Goal: Complete application form: Complete application form

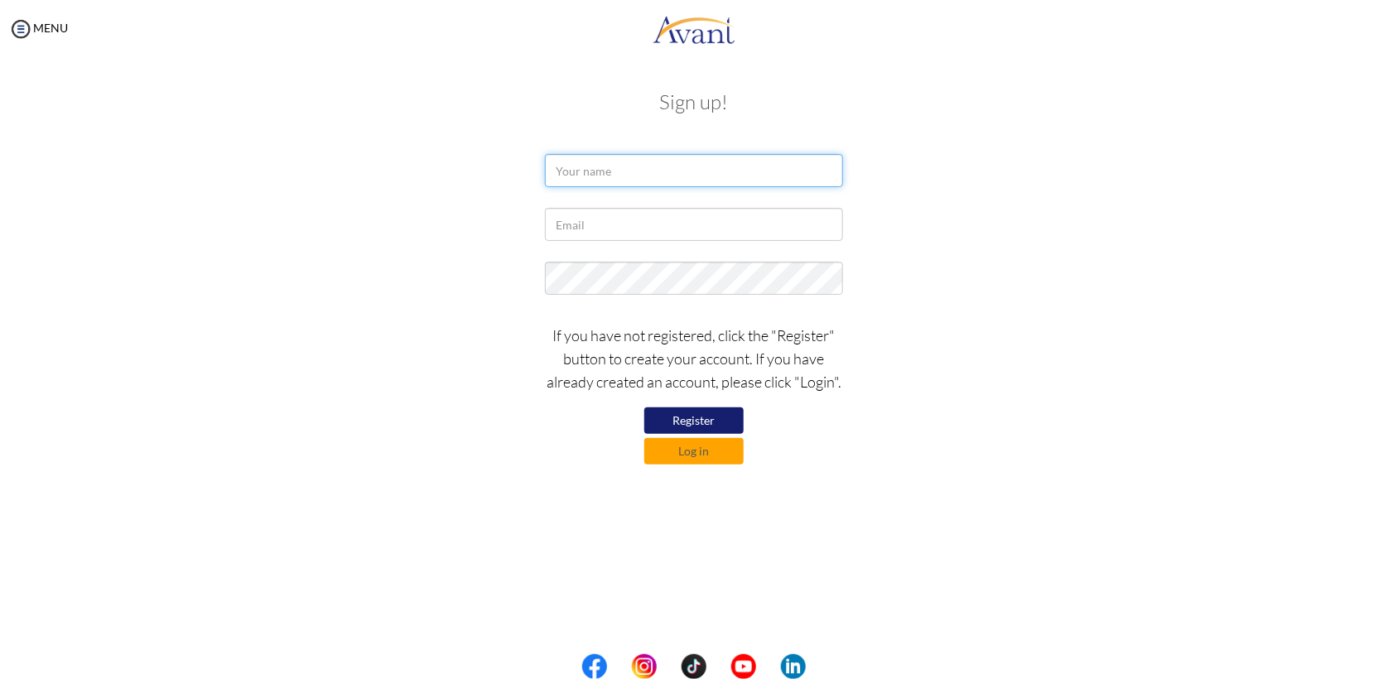
click at [656, 178] on input "text" at bounding box center [694, 170] width 298 height 33
type input "[PERSON_NAME]"
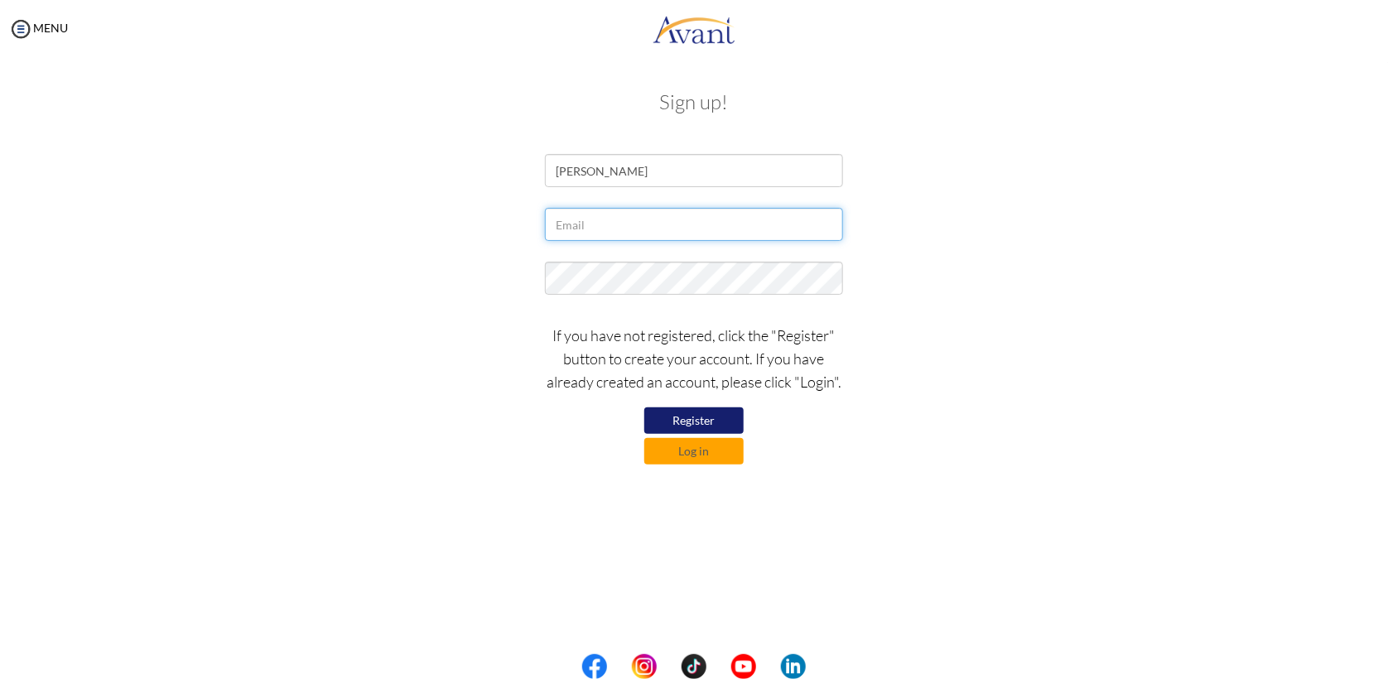
type input "A"
type input "[EMAIL_ADDRESS][DOMAIN_NAME]"
click at [677, 427] on button "Register" at bounding box center [693, 421] width 99 height 27
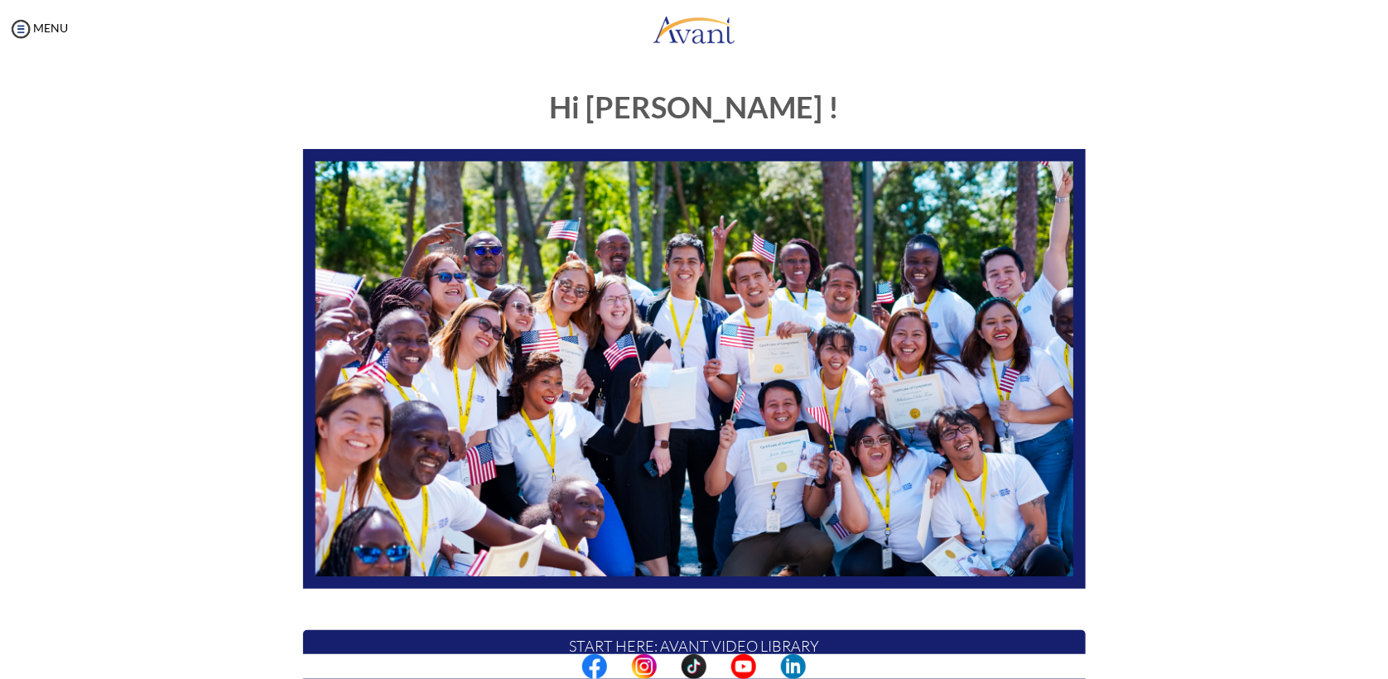
scroll to position [240, 0]
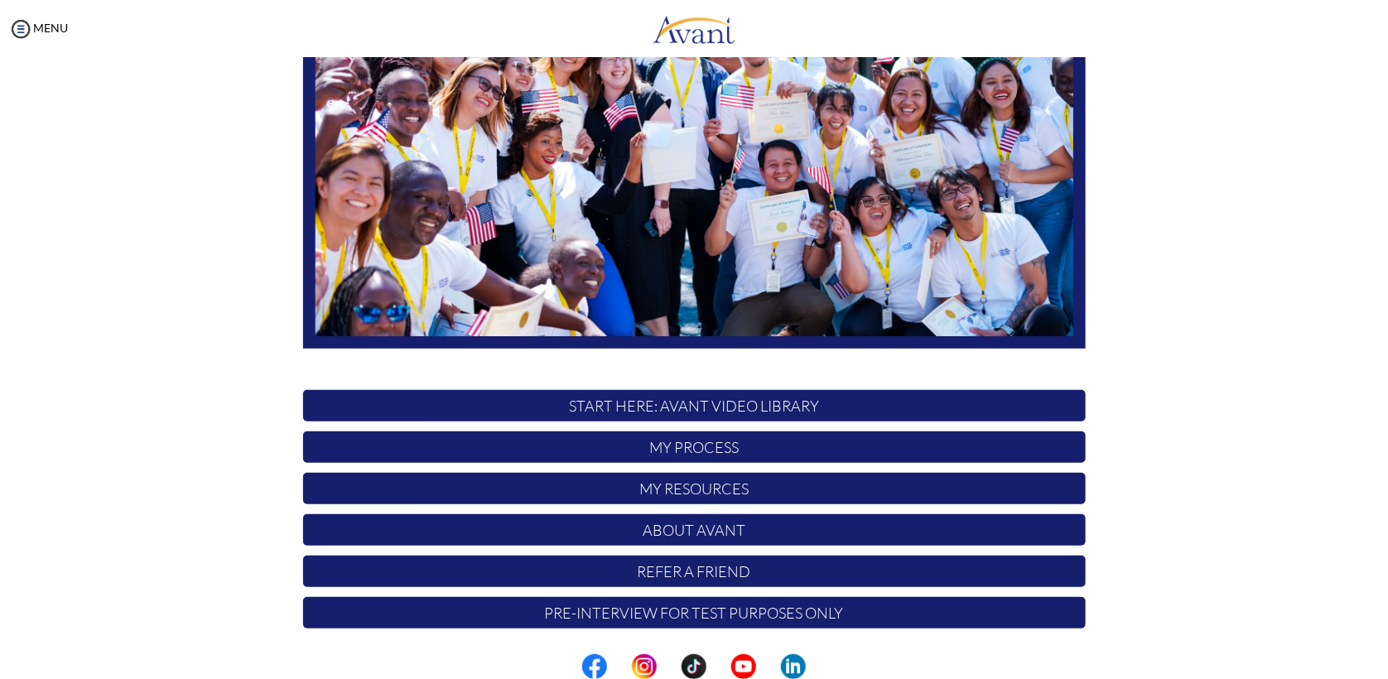
click at [681, 415] on p "START HERE: Avant Video Library" at bounding box center [694, 405] width 783 height 31
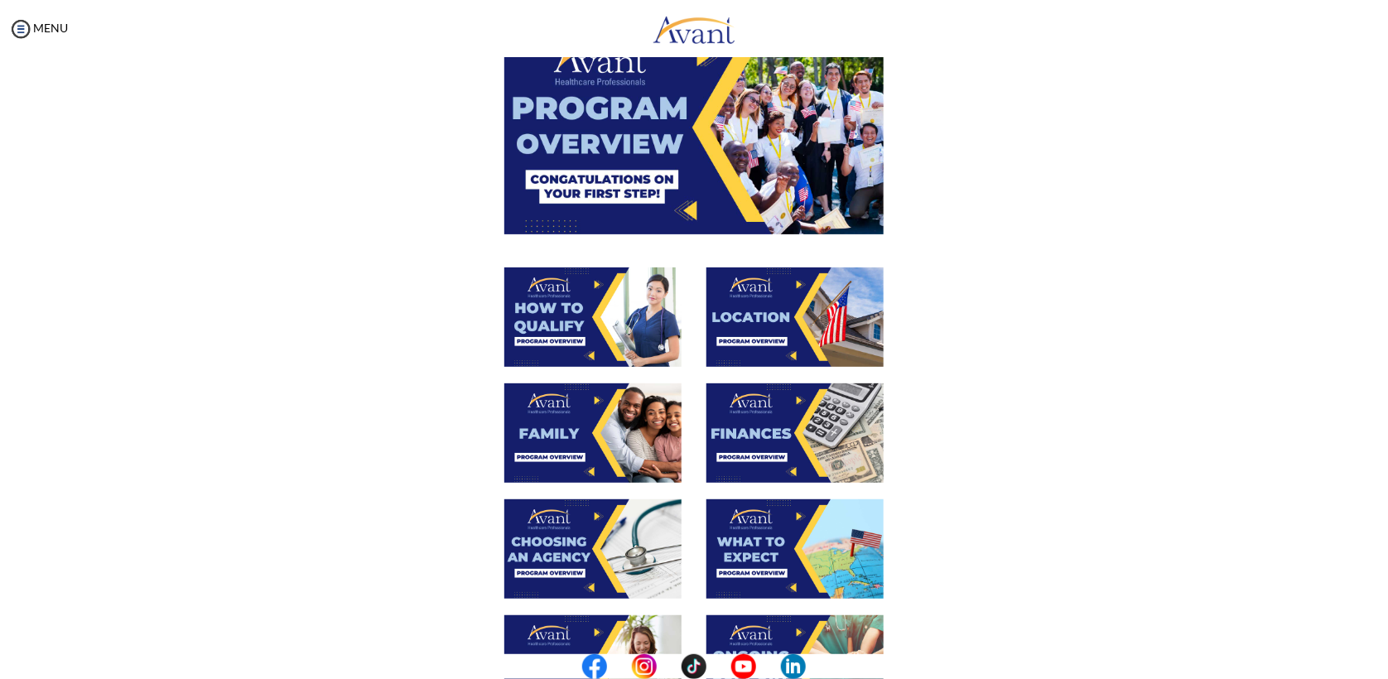
scroll to position [112, 0]
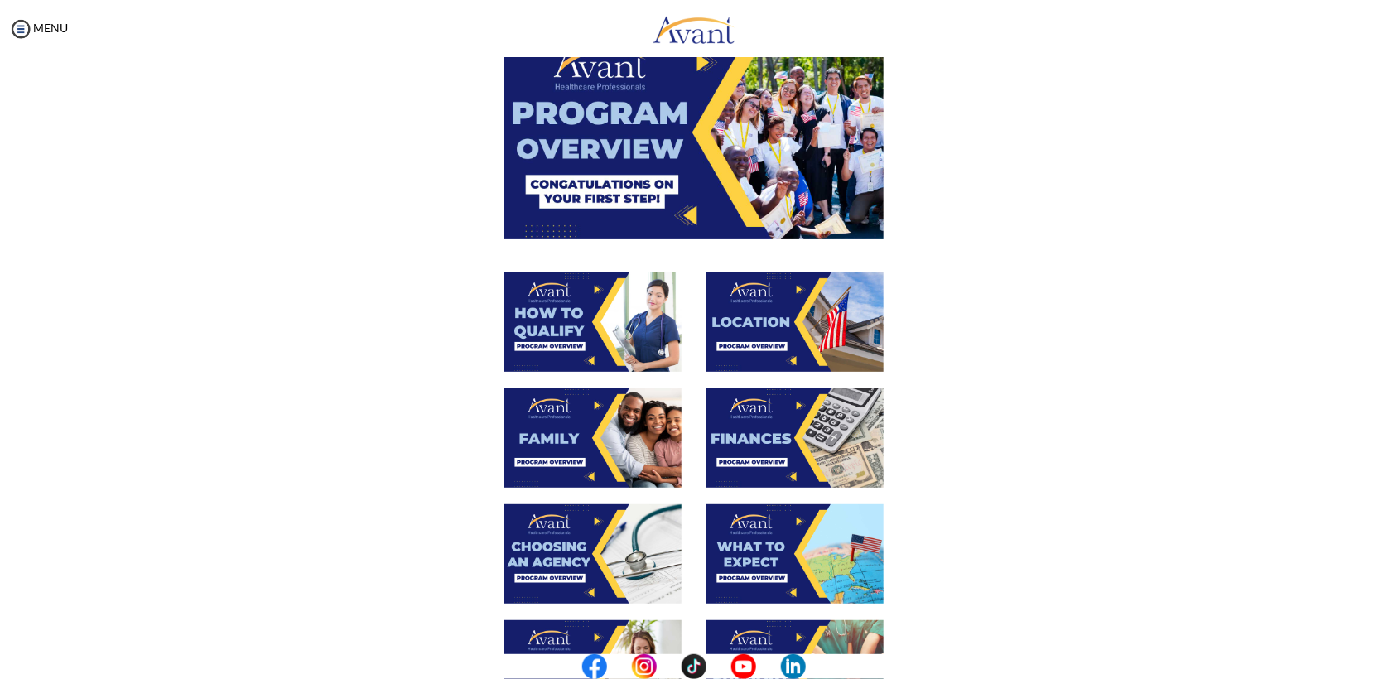
click at [593, 174] on img at bounding box center [693, 132] width 379 height 213
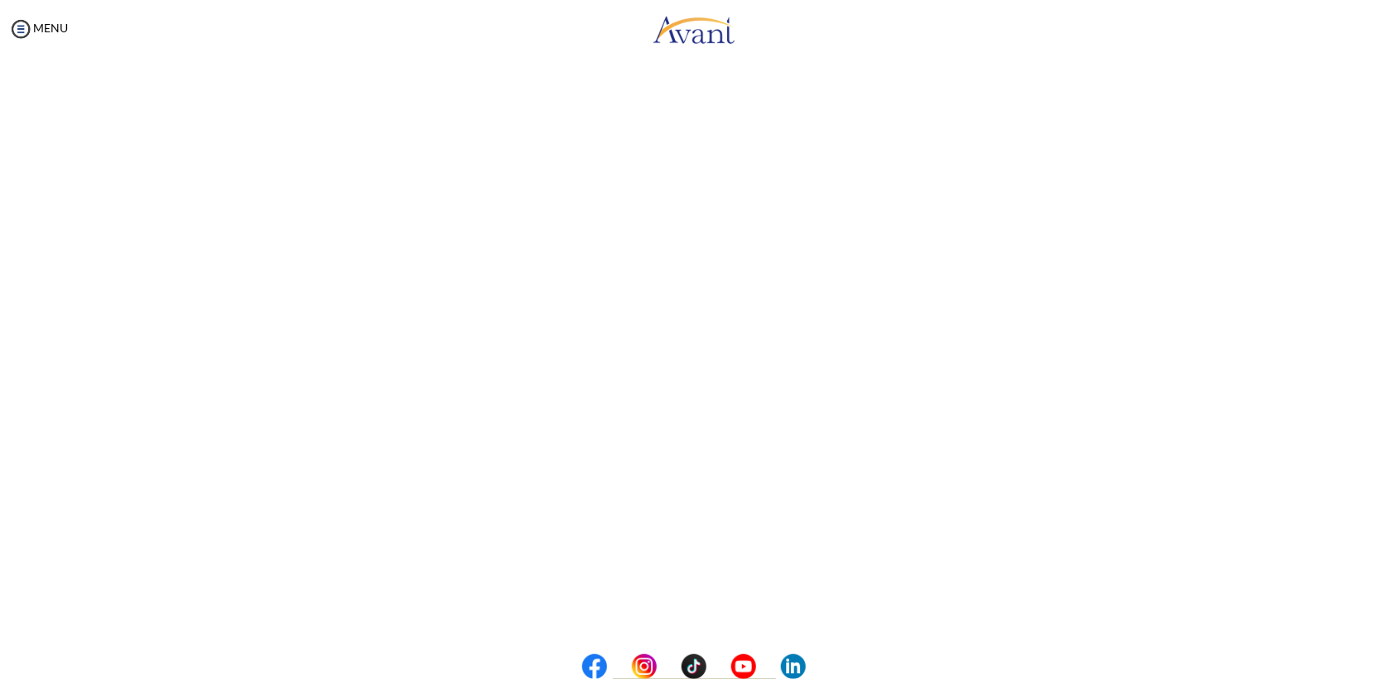
scroll to position [135, 0]
click at [28, 25] on body "Maintenance break. Please come back in 2 hours. MENU My Status What is the next…" at bounding box center [694, 339] width 1388 height 679
click at [2, 35] on div "MENU" at bounding box center [34, 339] width 68 height 679
click at [28, 21] on img at bounding box center [20, 29] width 25 height 25
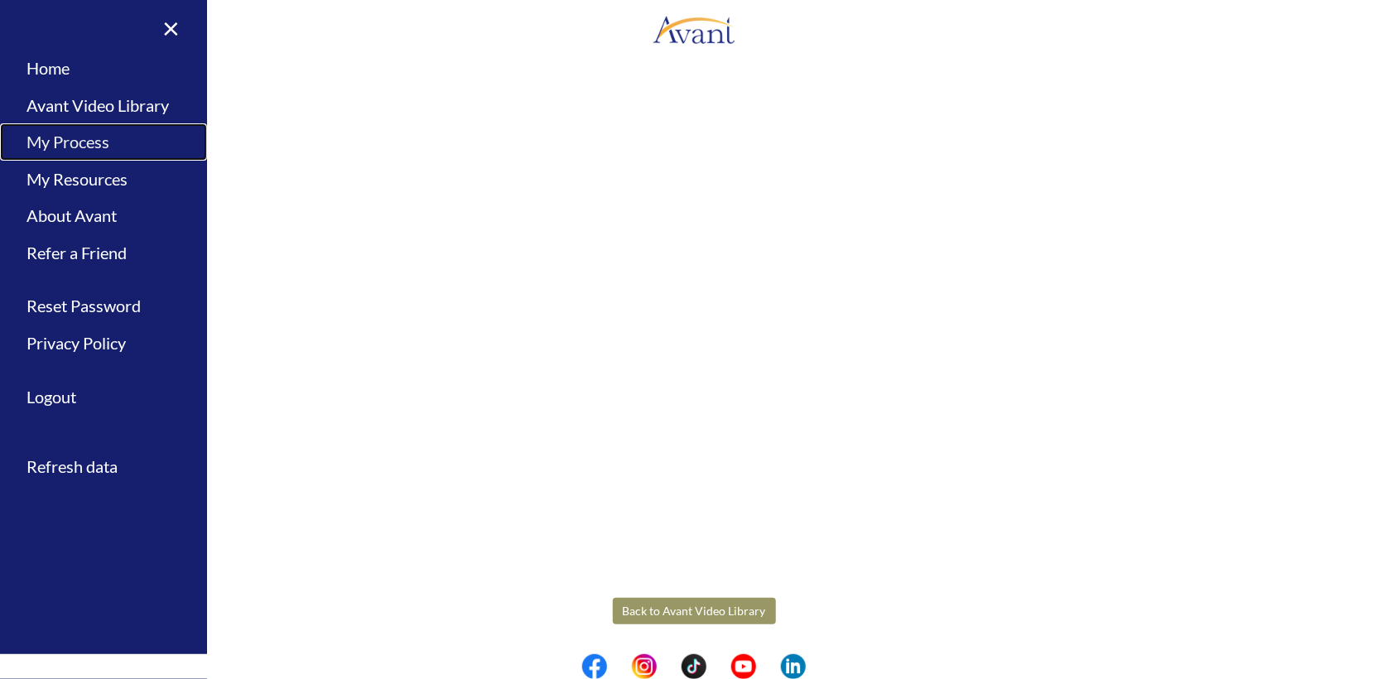
click at [90, 149] on link "My Process" at bounding box center [103, 141] width 207 height 37
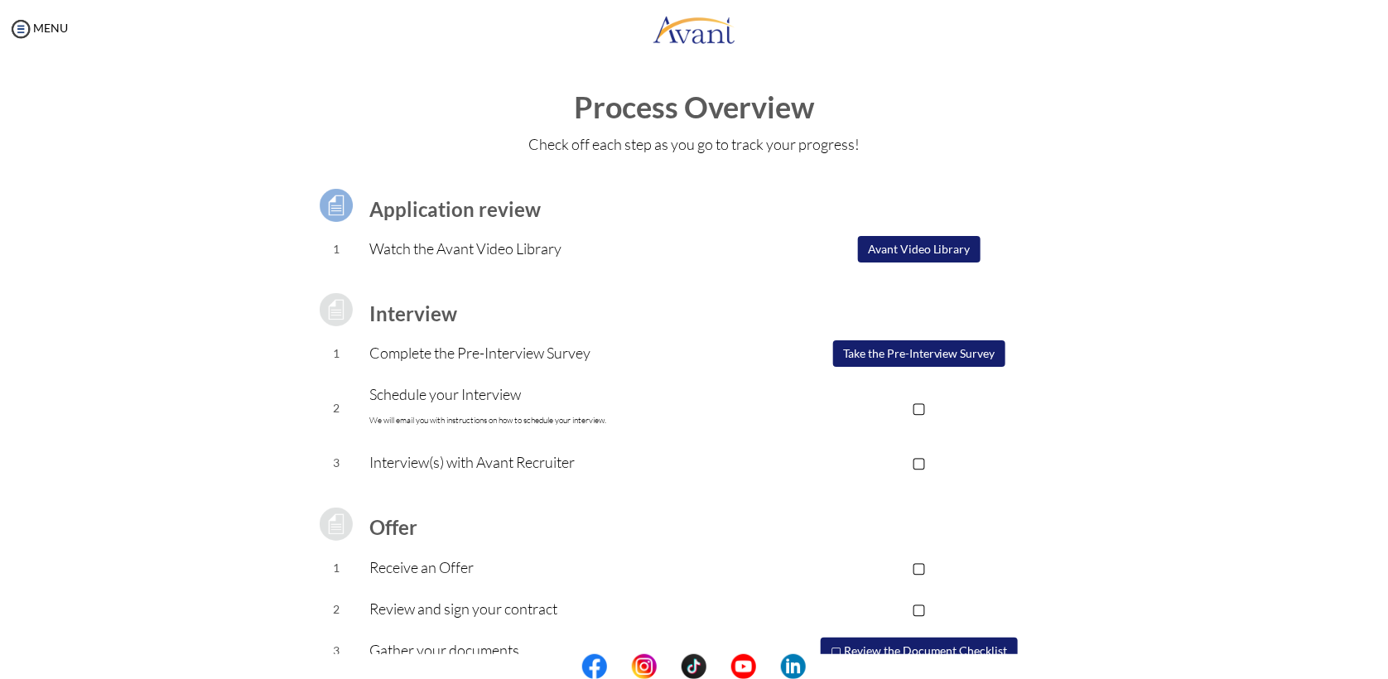
click at [864, 360] on button "Take the Pre-Interview Survey" at bounding box center [919, 353] width 172 height 27
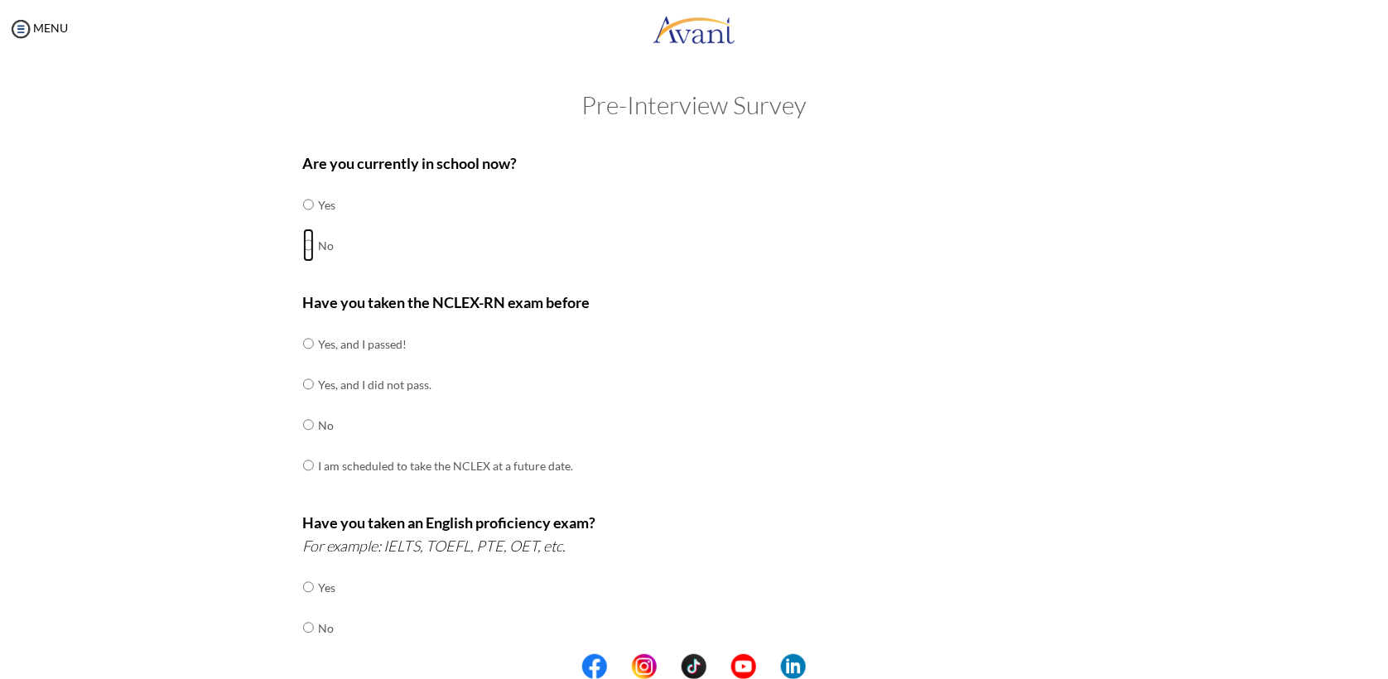
click at [303, 249] on input "radio" at bounding box center [308, 245] width 11 height 33
radio input "true"
click at [303, 431] on input "radio" at bounding box center [308, 424] width 11 height 33
radio input "true"
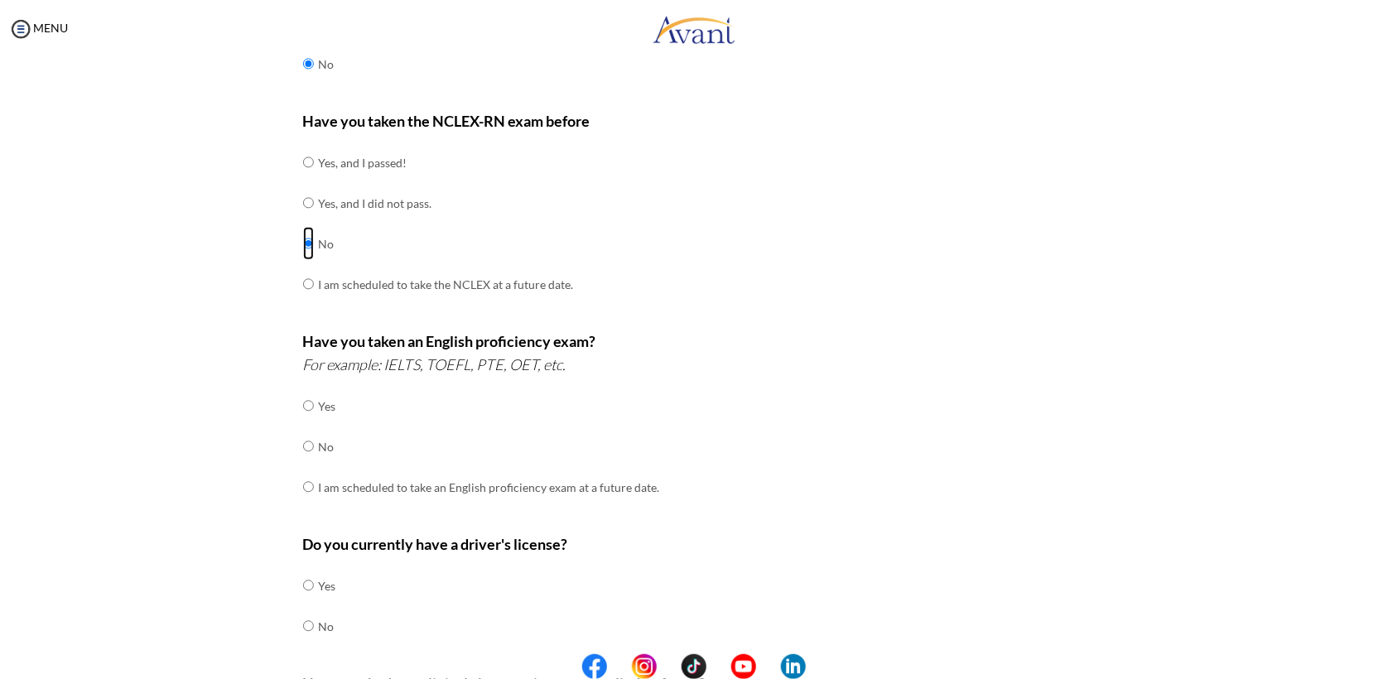
scroll to position [189, 0]
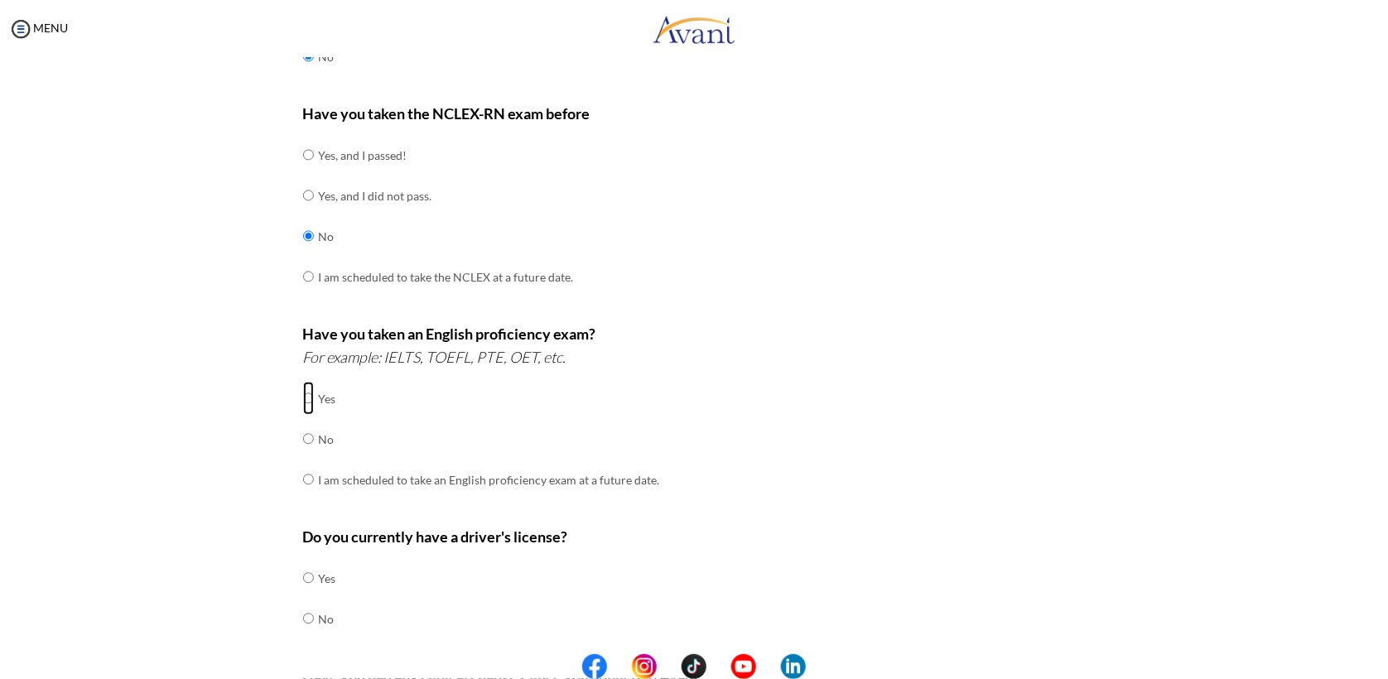
click at [303, 403] on input "radio" at bounding box center [308, 398] width 11 height 33
radio input "true"
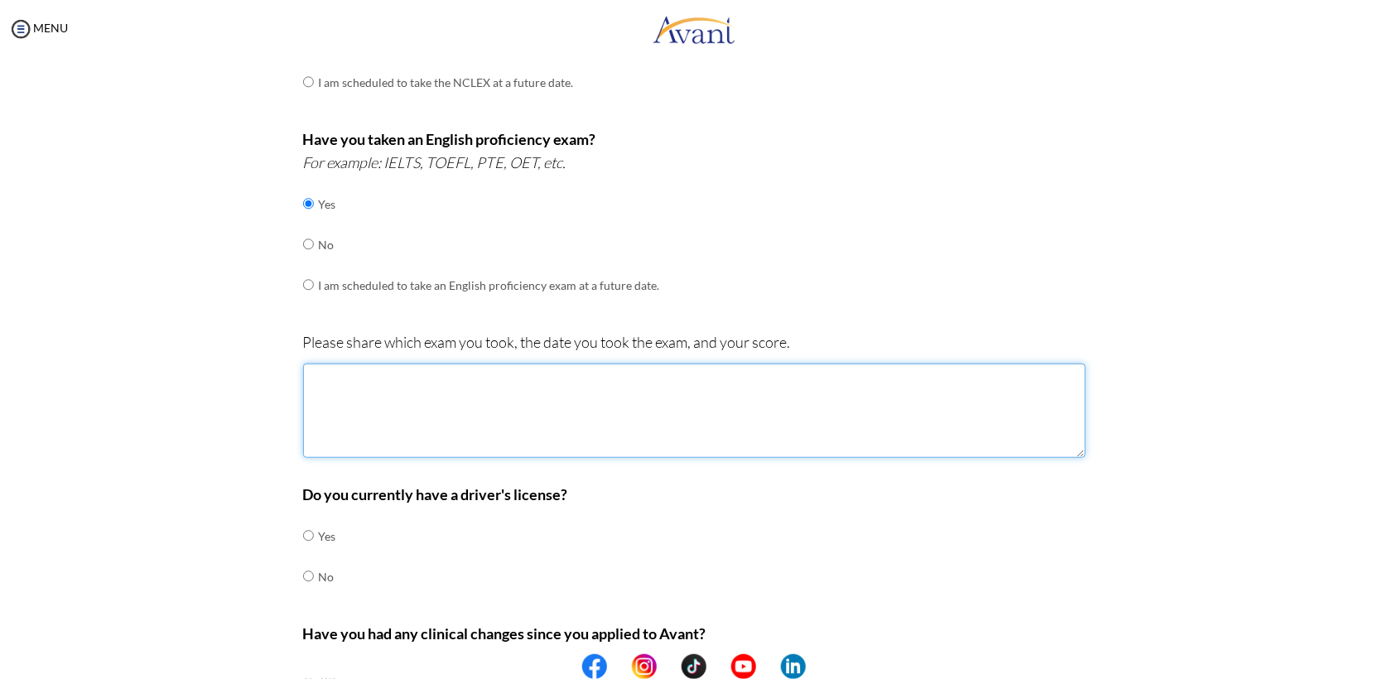
click at [333, 416] on textarea at bounding box center [694, 411] width 783 height 94
click at [409, 376] on textarea "TOELF 2025/07/28 98/120" at bounding box center [694, 411] width 783 height 94
click at [352, 378] on textarea "TOELF 2025/07/28 score 98/120" at bounding box center [694, 411] width 783 height 94
click at [349, 381] on textarea "TOELF 2025/07/28 score 98/120" at bounding box center [694, 411] width 783 height 94
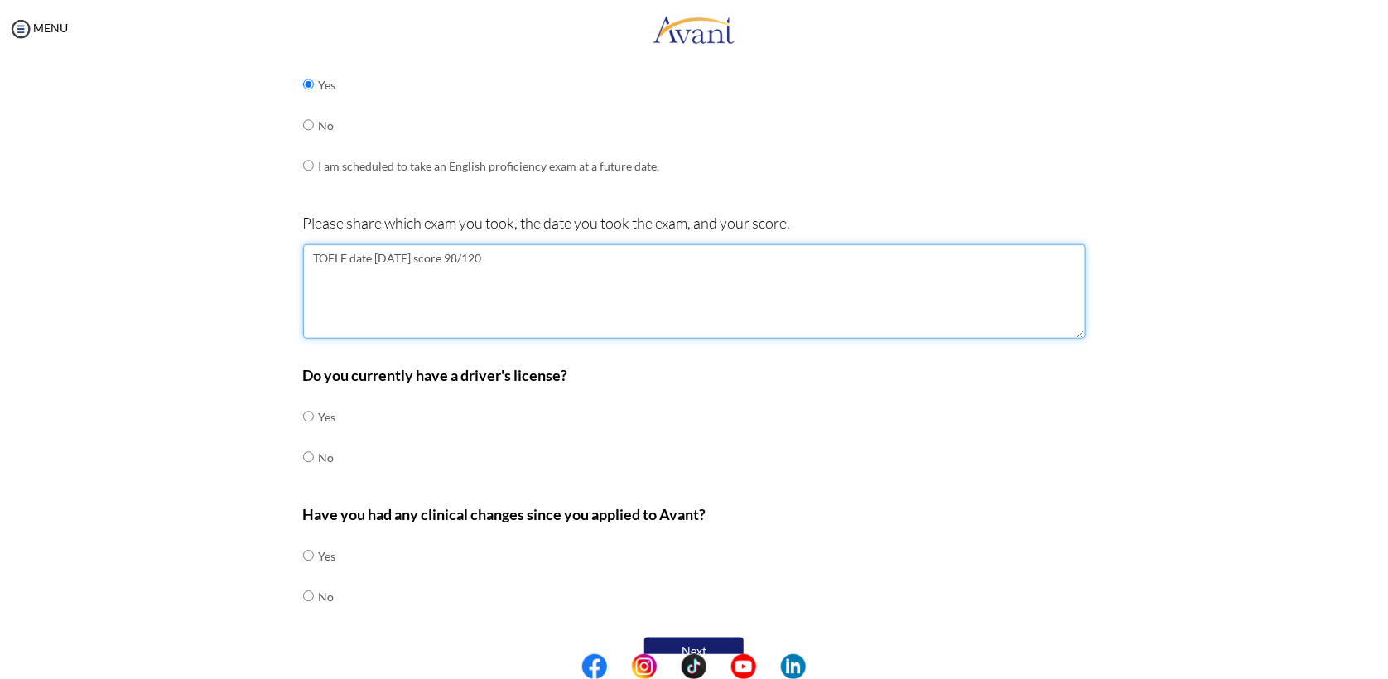
scroll to position [507, 0]
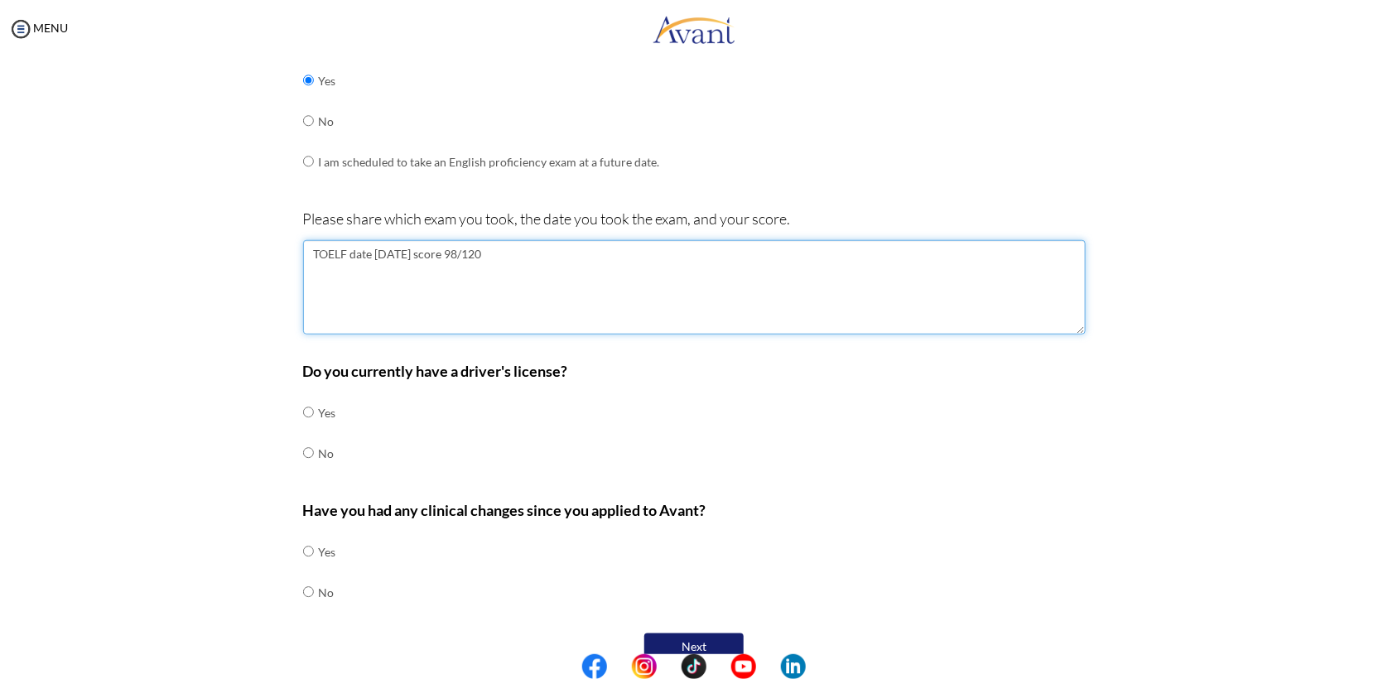
type textarea "TOELF date 2025/07/28 score 98/120"
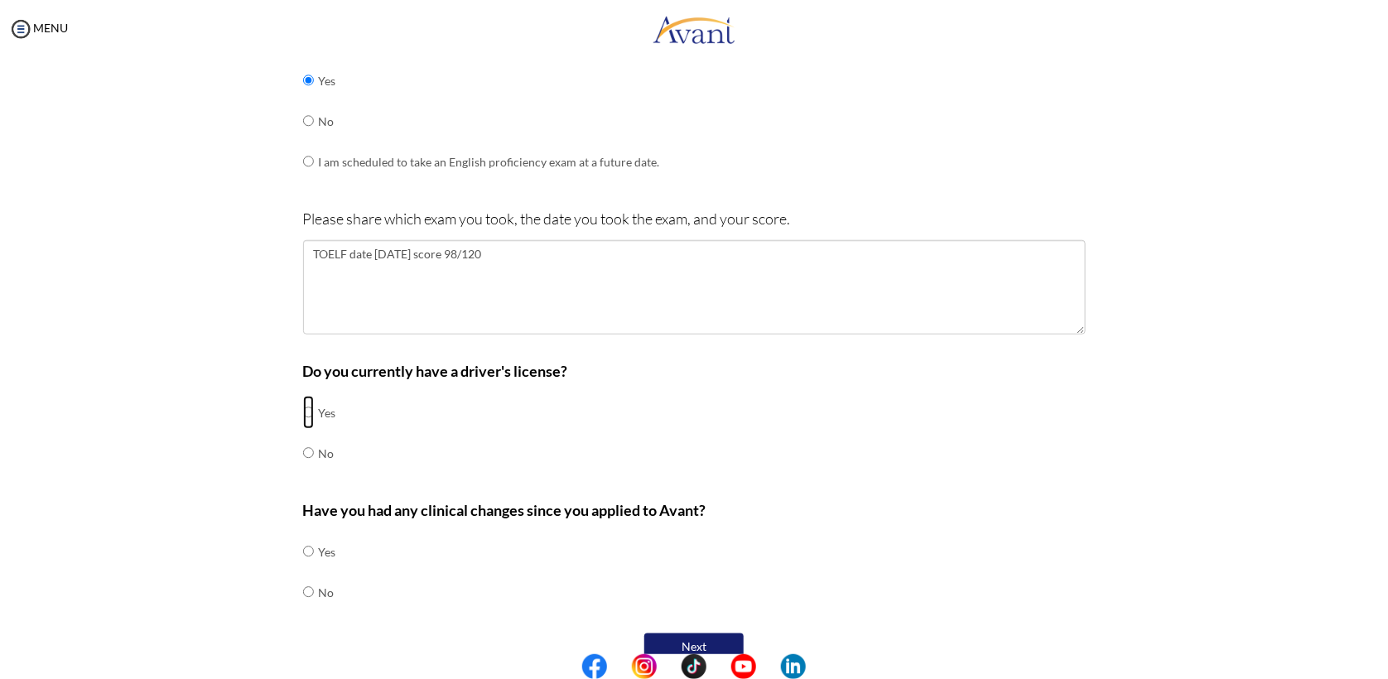
click at [304, 399] on input "radio" at bounding box center [308, 412] width 11 height 33
radio input "true"
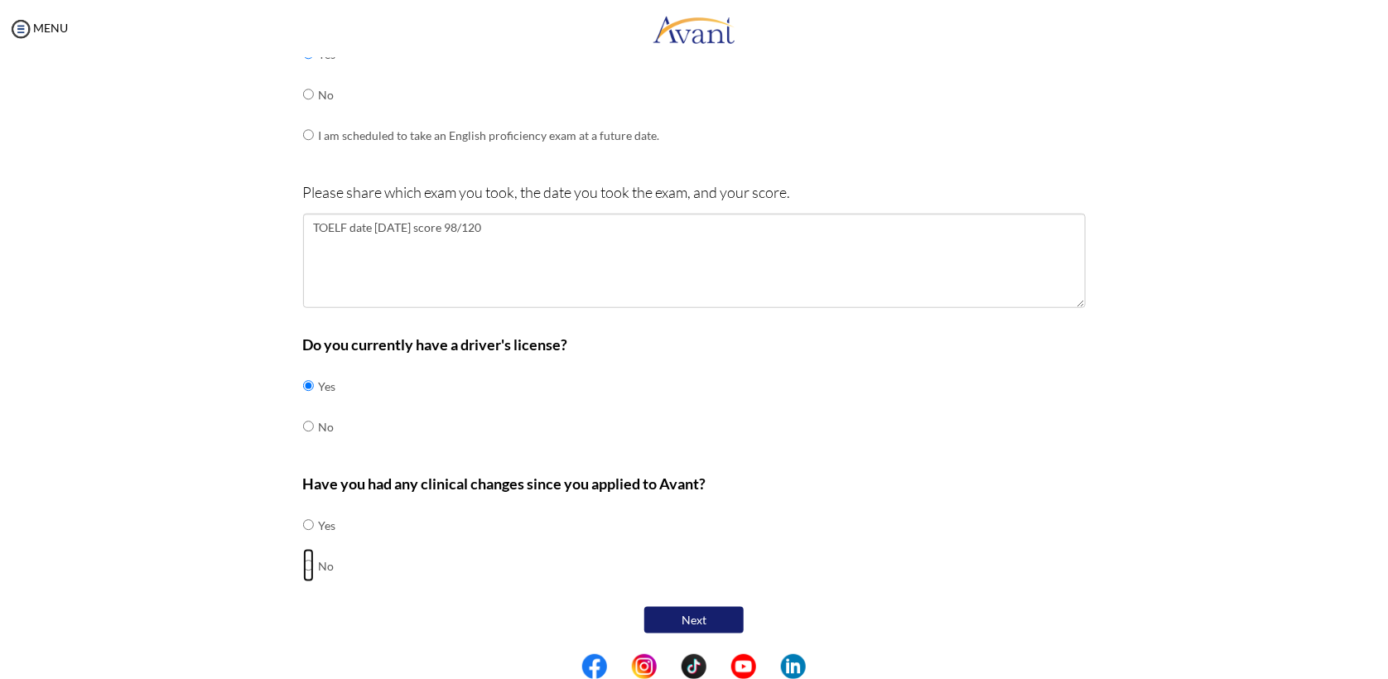
click at [303, 562] on input "radio" at bounding box center [308, 565] width 11 height 33
radio input "true"
click at [661, 621] on button "Next" at bounding box center [693, 620] width 99 height 27
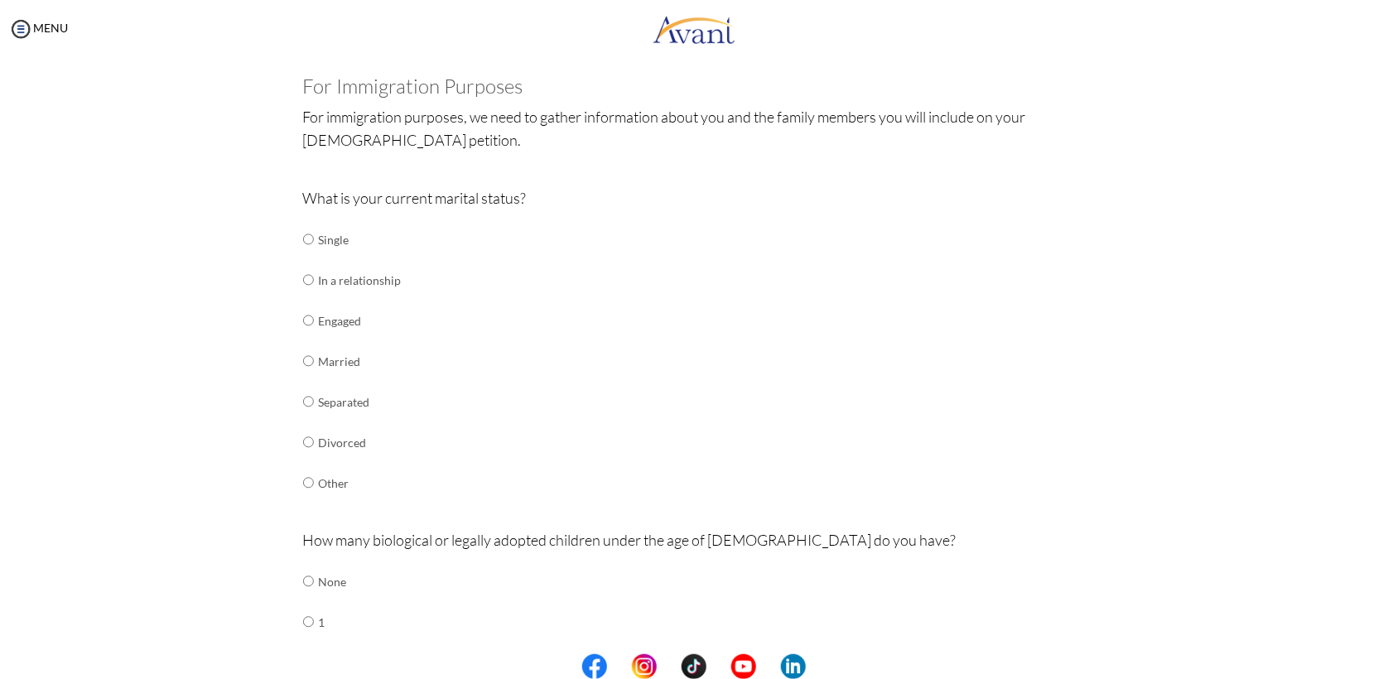
scroll to position [85, 0]
click at [306, 274] on input "radio" at bounding box center [308, 279] width 11 height 33
radio input "true"
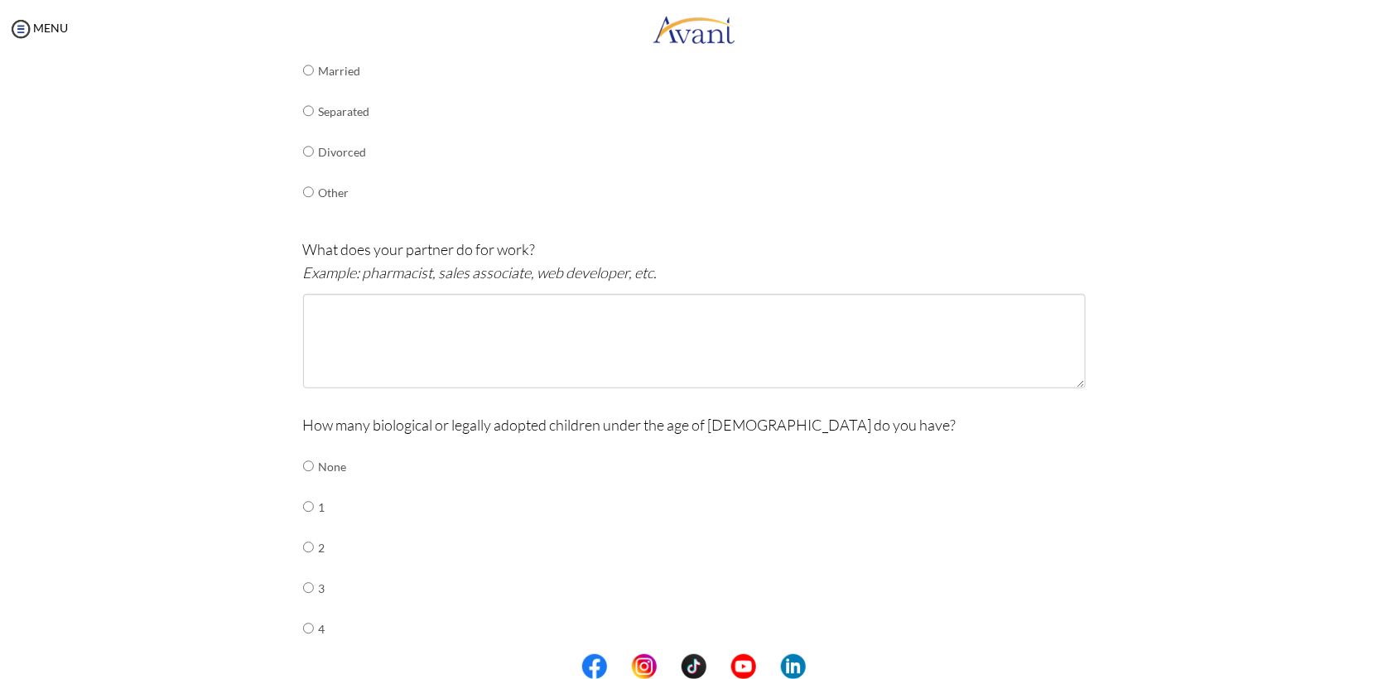
scroll to position [379, 0]
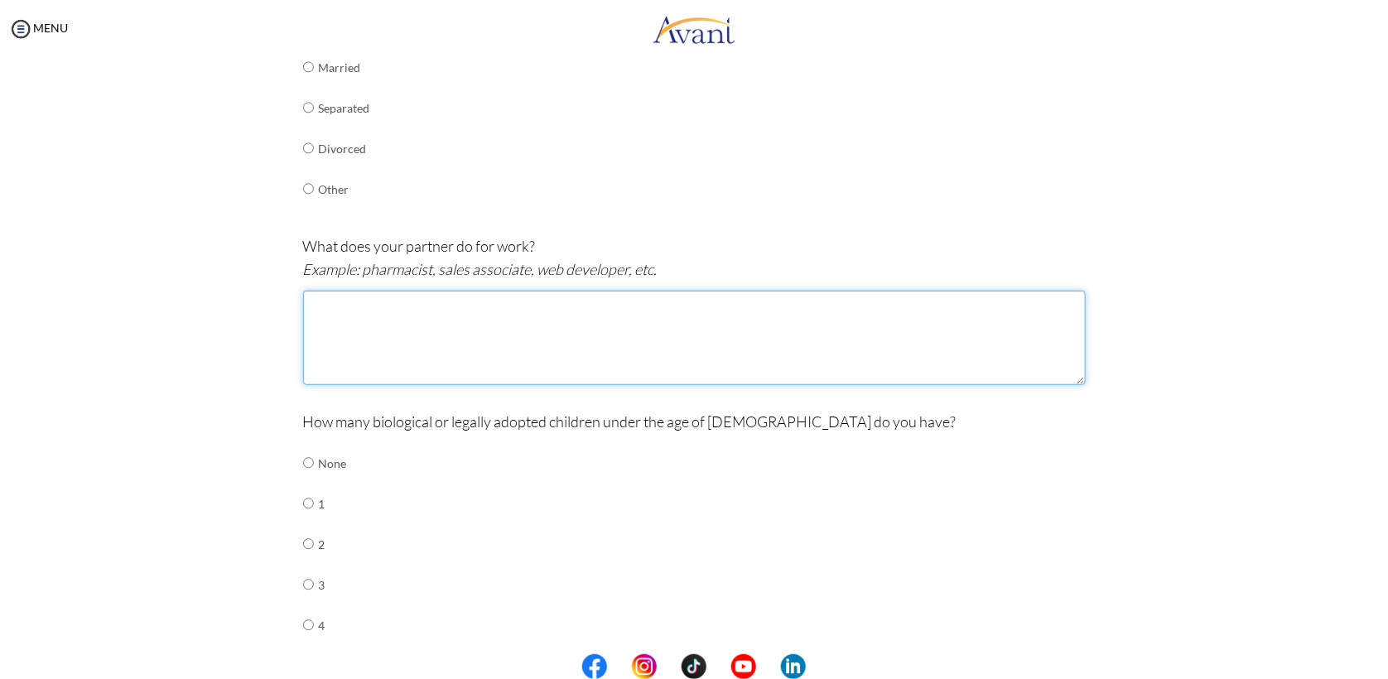
click at [386, 342] on textarea at bounding box center [694, 338] width 783 height 94
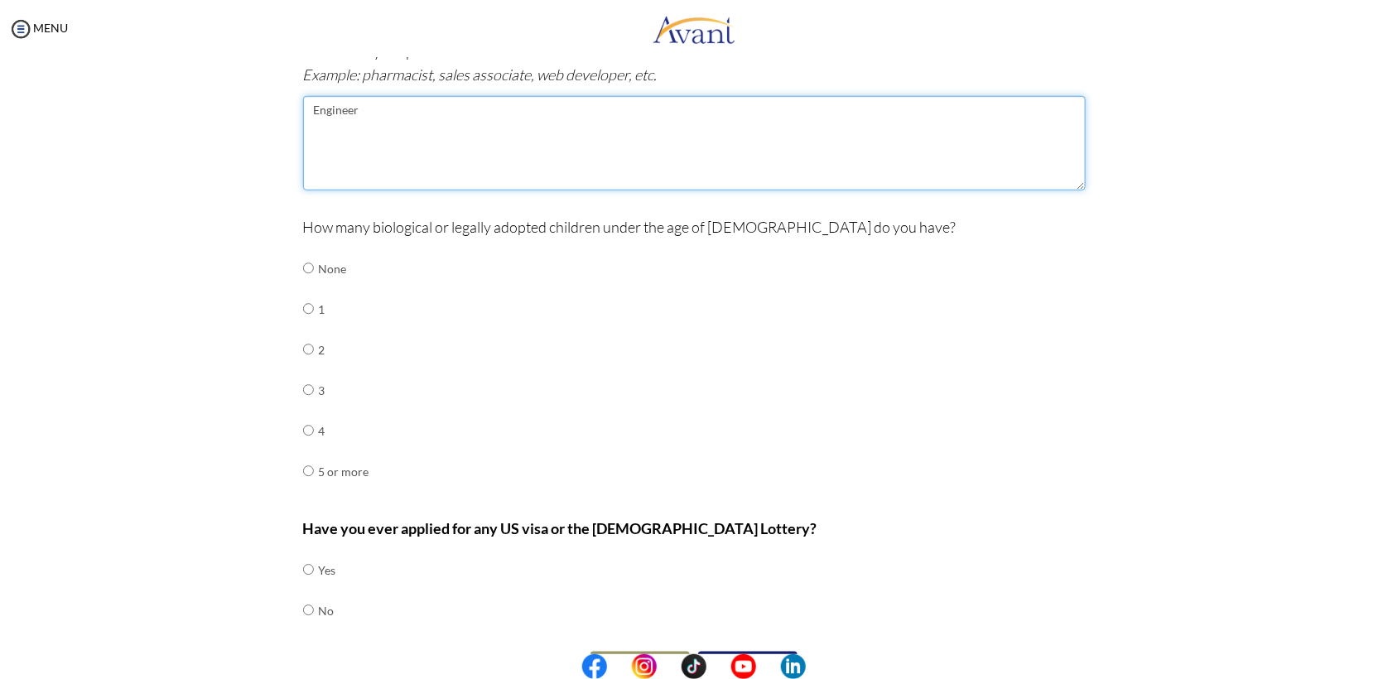
scroll to position [577, 0]
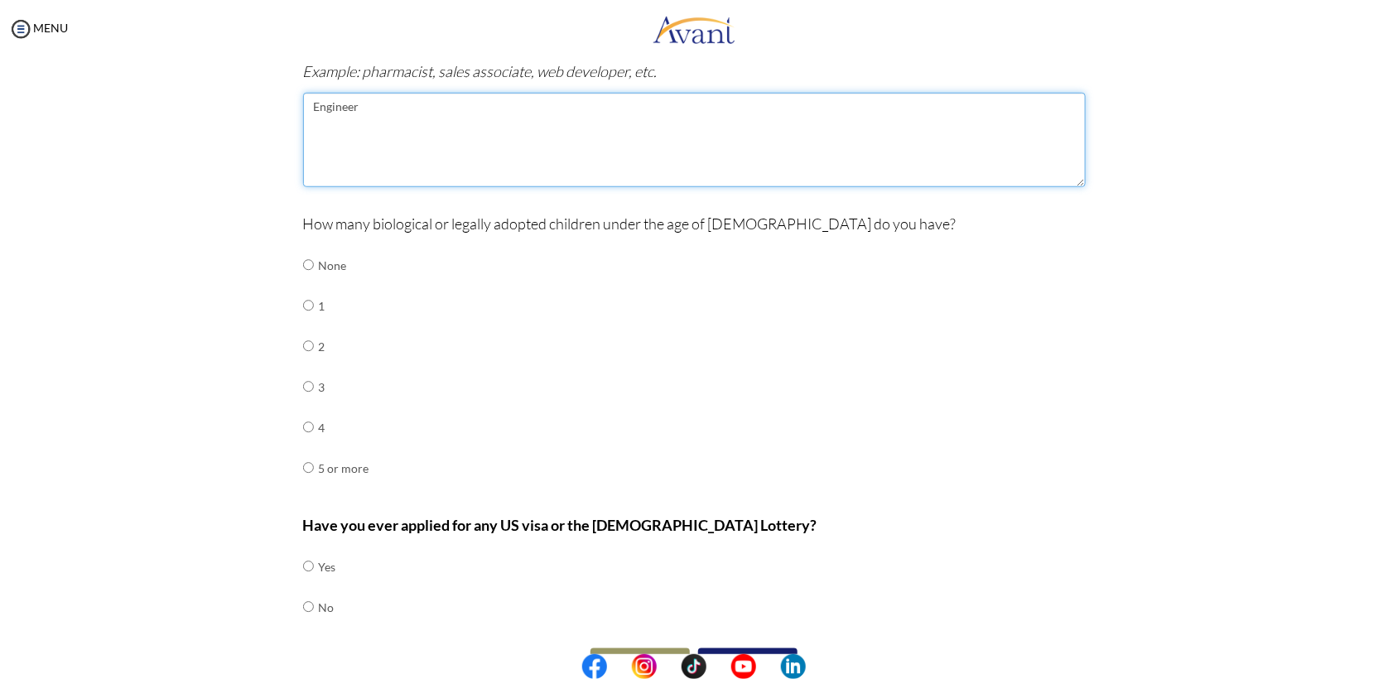
type textarea "Engineer"
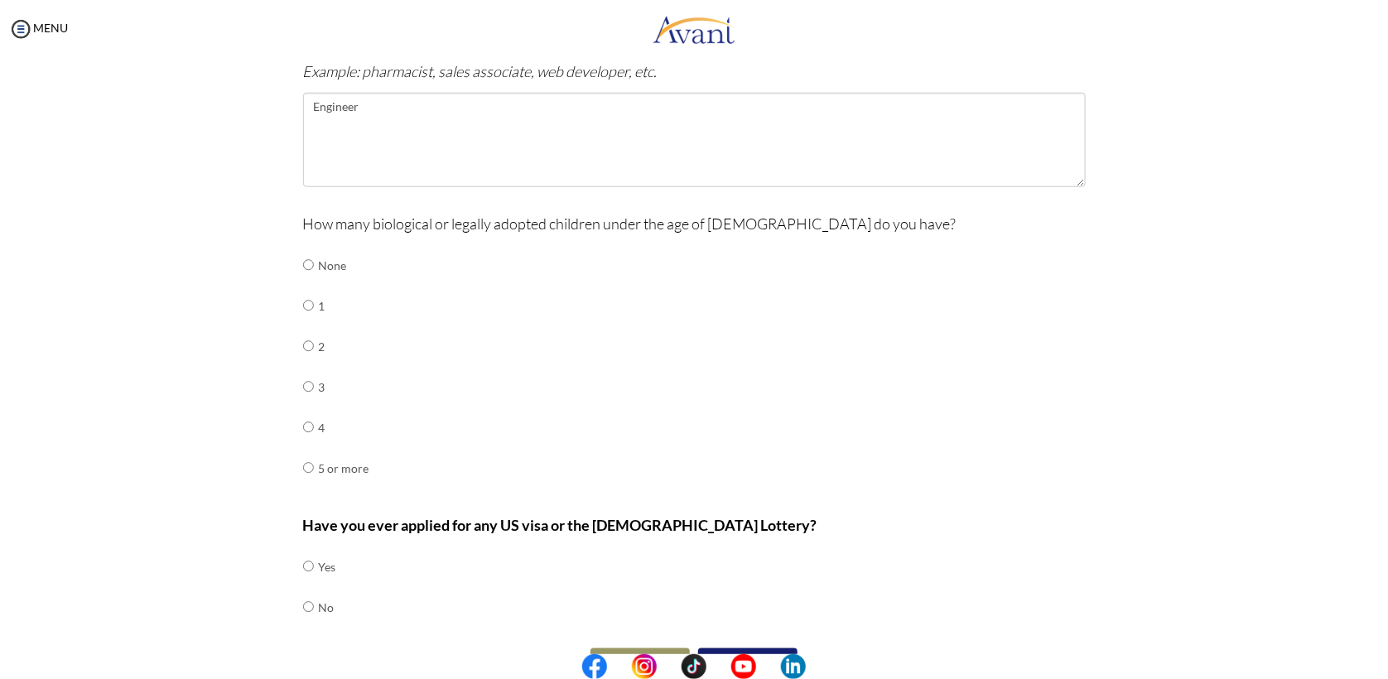
click at [314, 273] on td at bounding box center [316, 265] width 5 height 41
click at [303, 261] on input "radio" at bounding box center [308, 265] width 11 height 33
radio input "true"
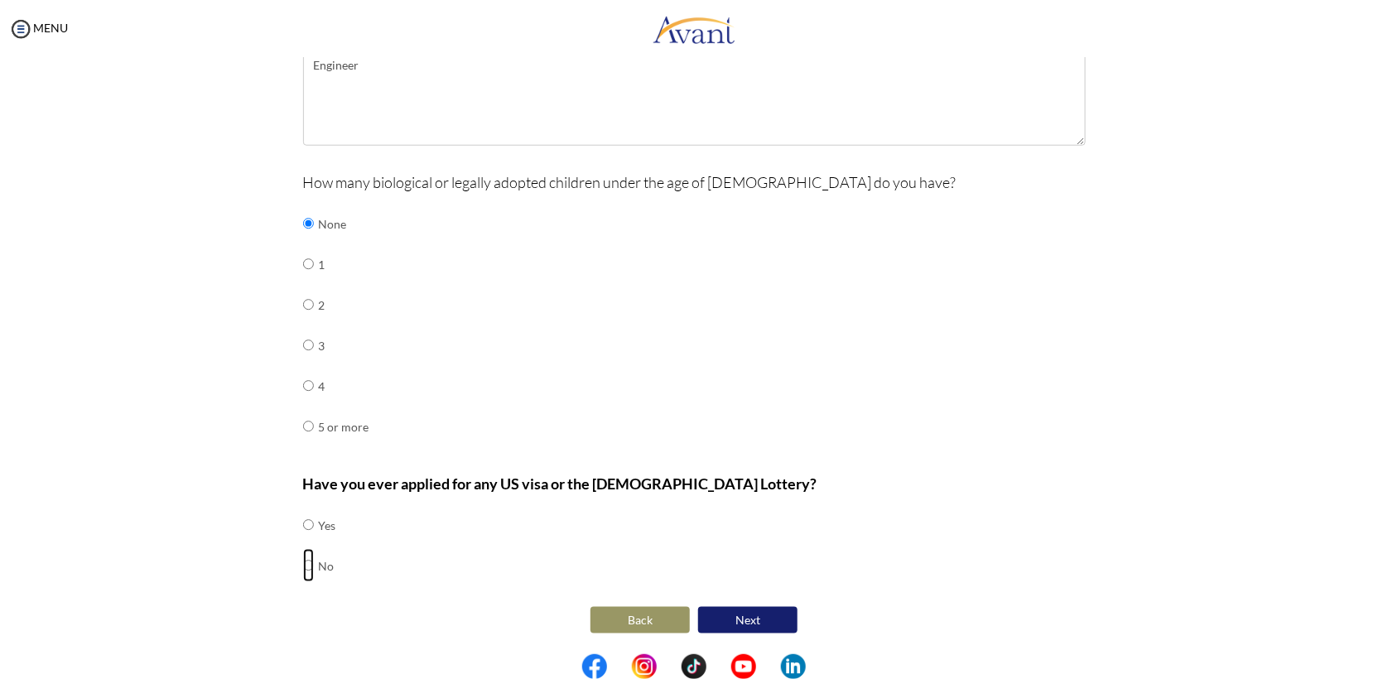
click at [303, 563] on input "radio" at bounding box center [308, 565] width 11 height 33
radio input "true"
click at [723, 624] on button "Next" at bounding box center [747, 620] width 99 height 27
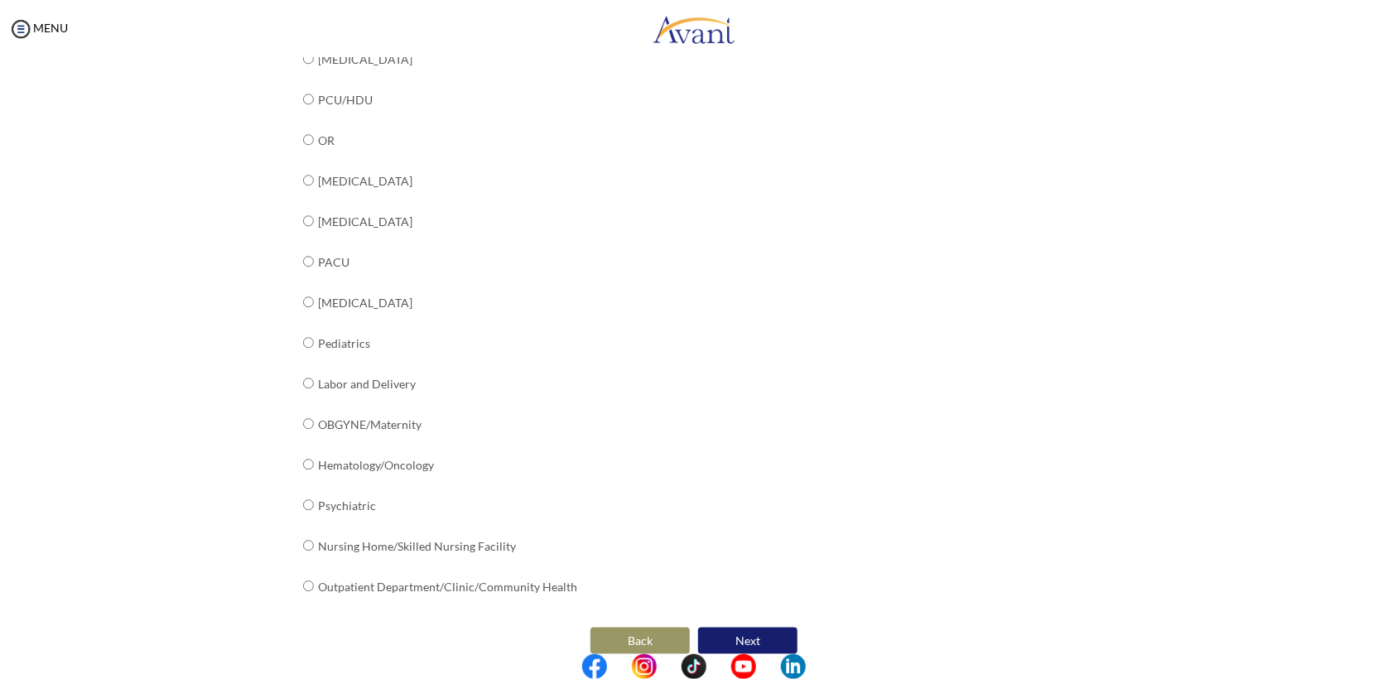
scroll to position [500, 0]
click at [319, 253] on td "PACU" at bounding box center [448, 264] width 259 height 41
click at [303, 263] on input "radio" at bounding box center [308, 263] width 11 height 33
radio input "true"
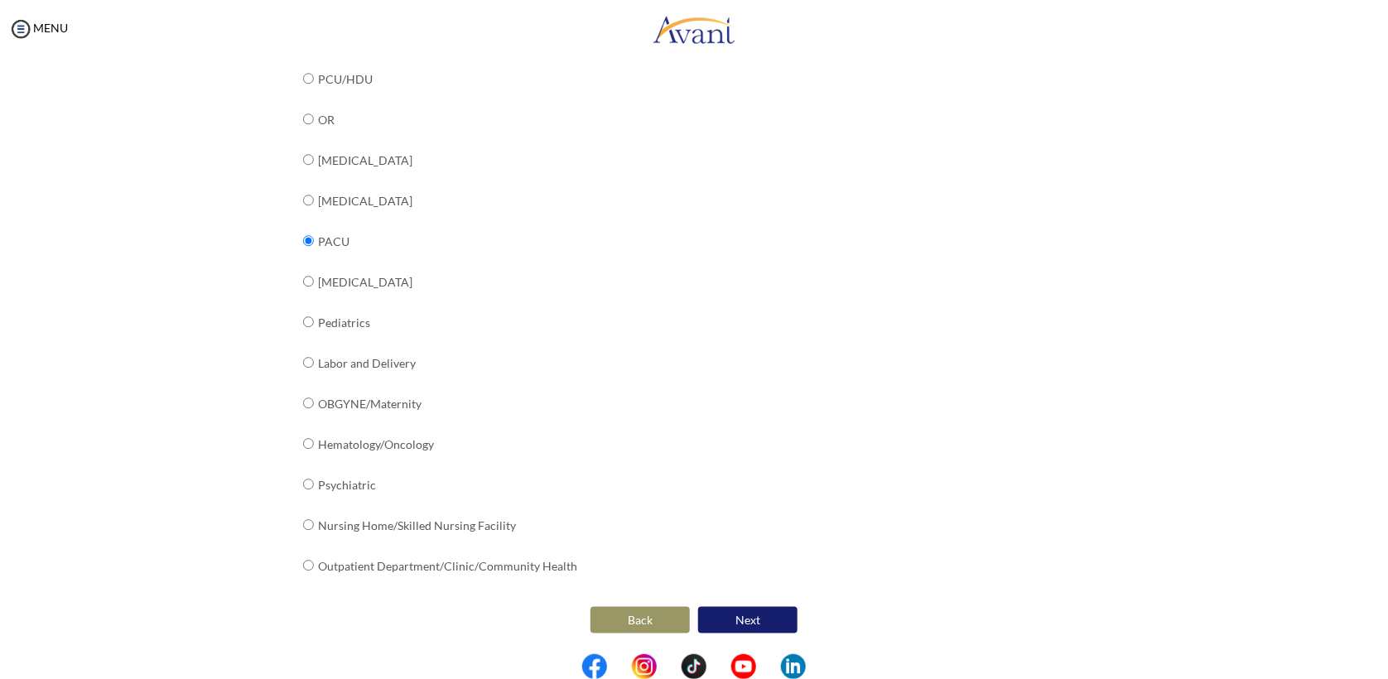
click at [761, 620] on button "Next" at bounding box center [747, 620] width 99 height 27
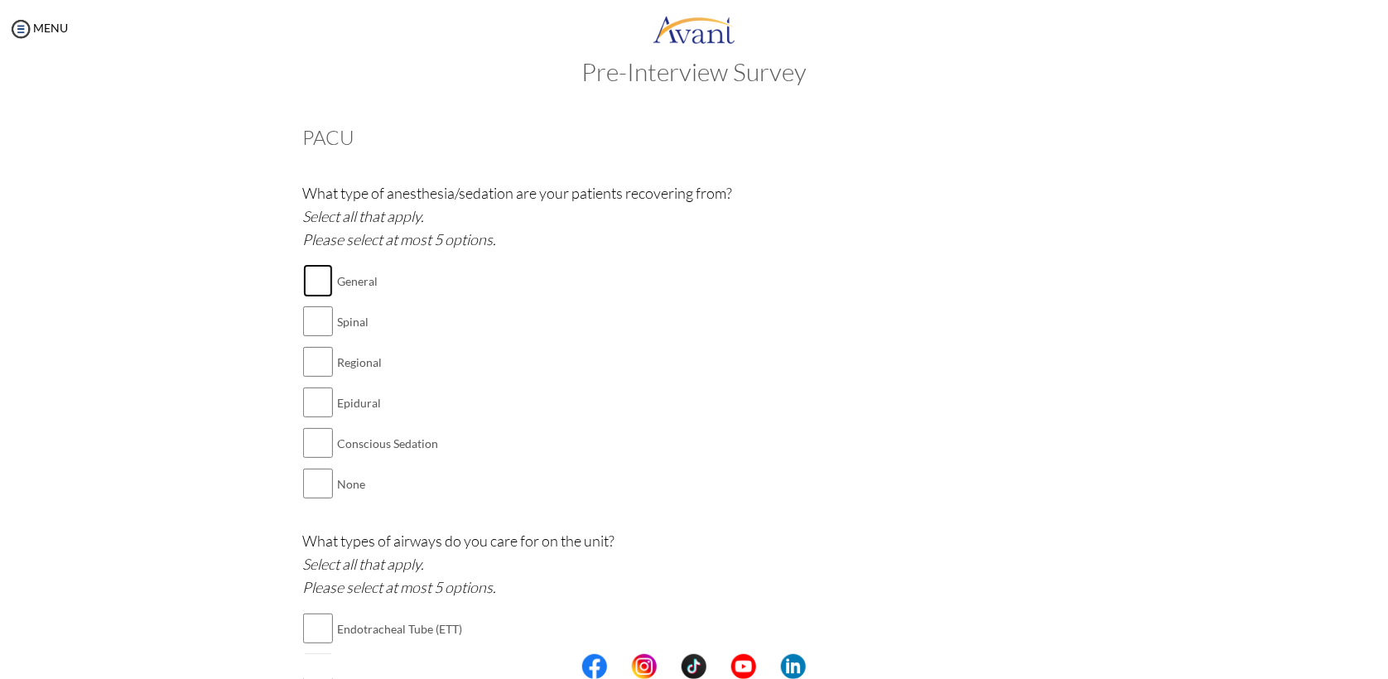
click at [315, 278] on input "checkbox" at bounding box center [318, 280] width 30 height 33
checkbox input "true"
click at [317, 331] on input "checkbox" at bounding box center [318, 321] width 30 height 33
checkbox input "true"
click at [314, 377] on input "checkbox" at bounding box center [318, 361] width 30 height 33
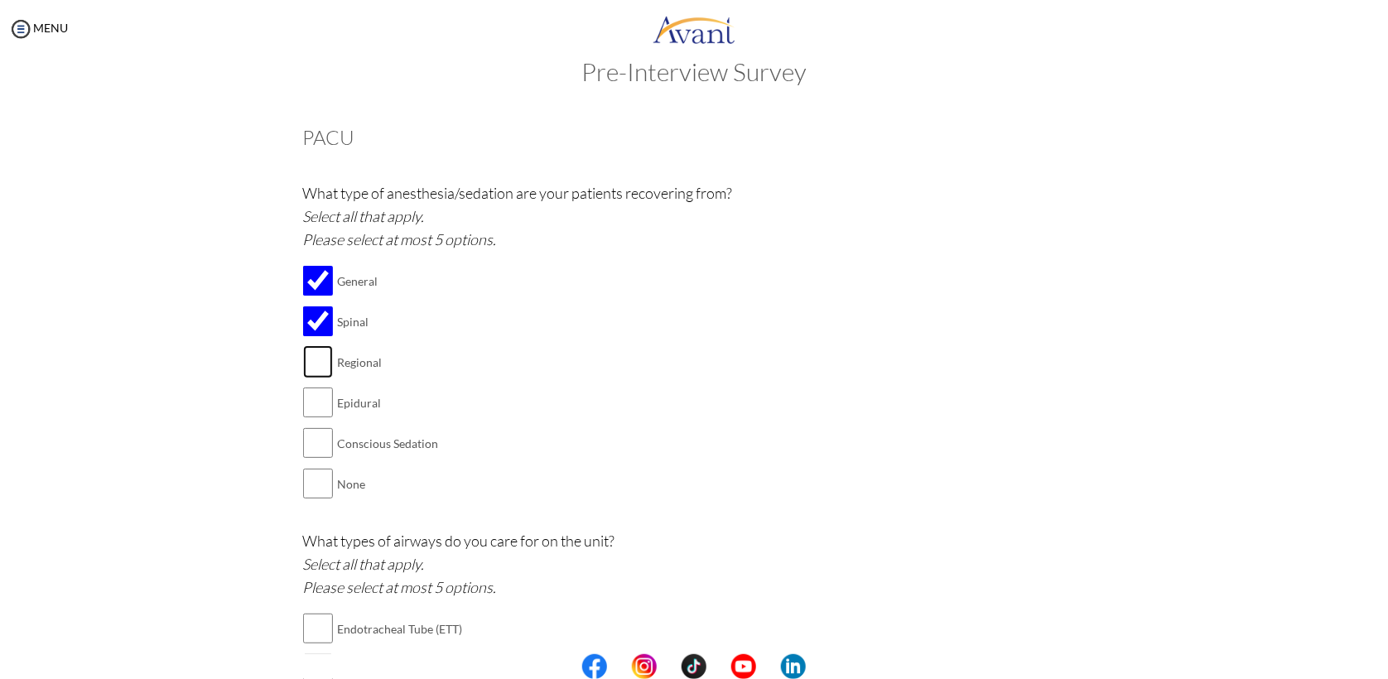
checkbox input "true"
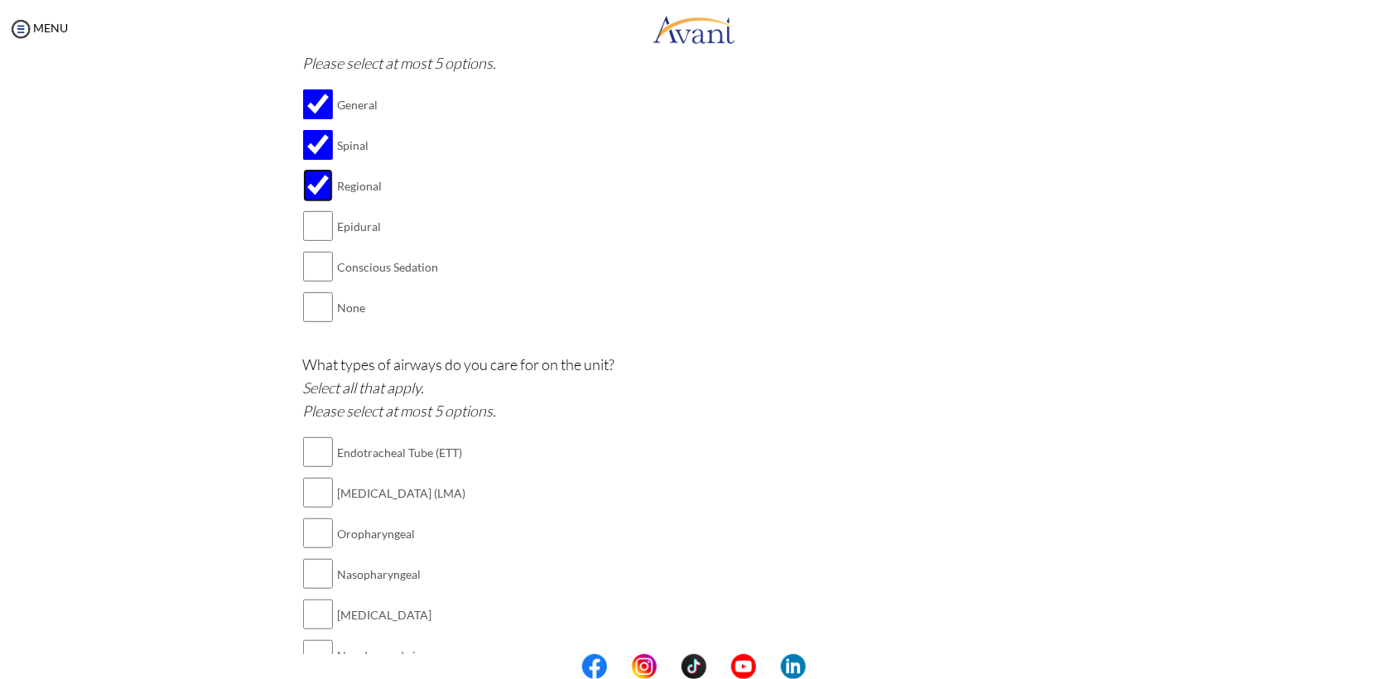
scroll to position [210, 0]
click at [316, 229] on input "checkbox" at bounding box center [318, 226] width 30 height 33
checkbox input "true"
click at [316, 249] on td at bounding box center [318, 267] width 30 height 41
click at [315, 264] on input "checkbox" at bounding box center [318, 266] width 30 height 33
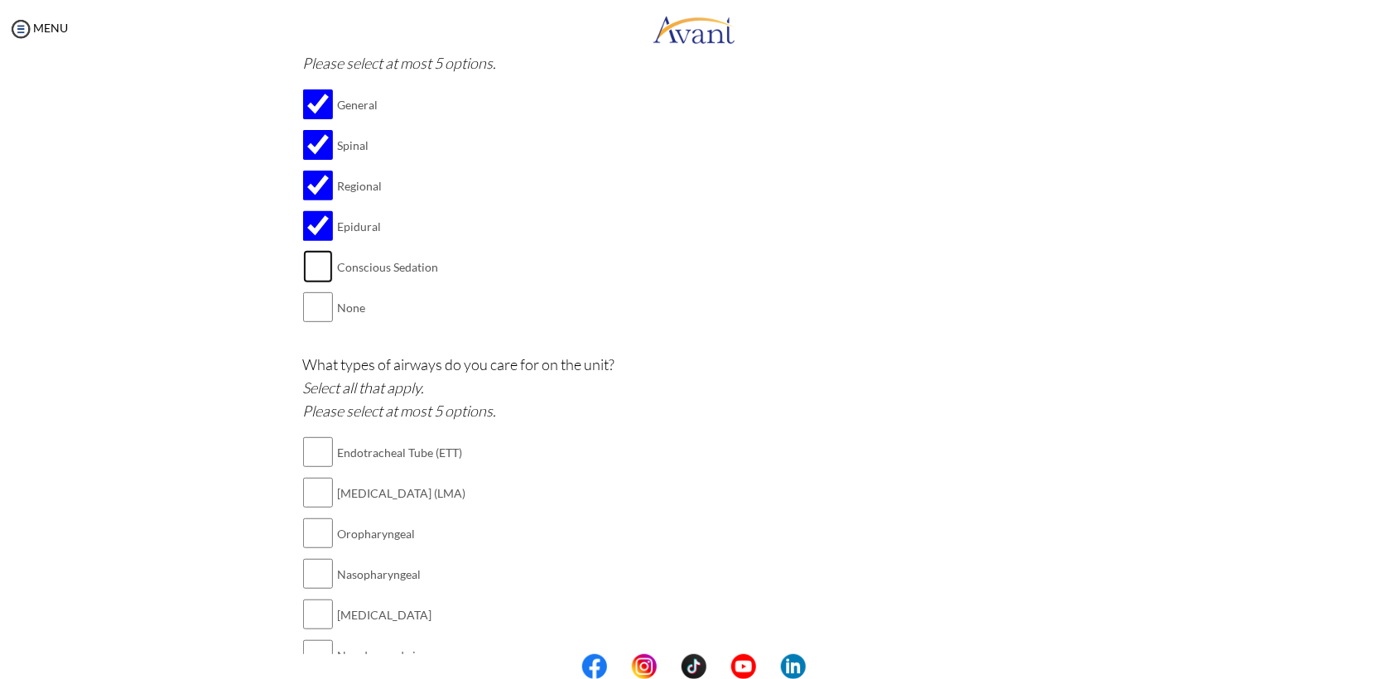
checkbox input "true"
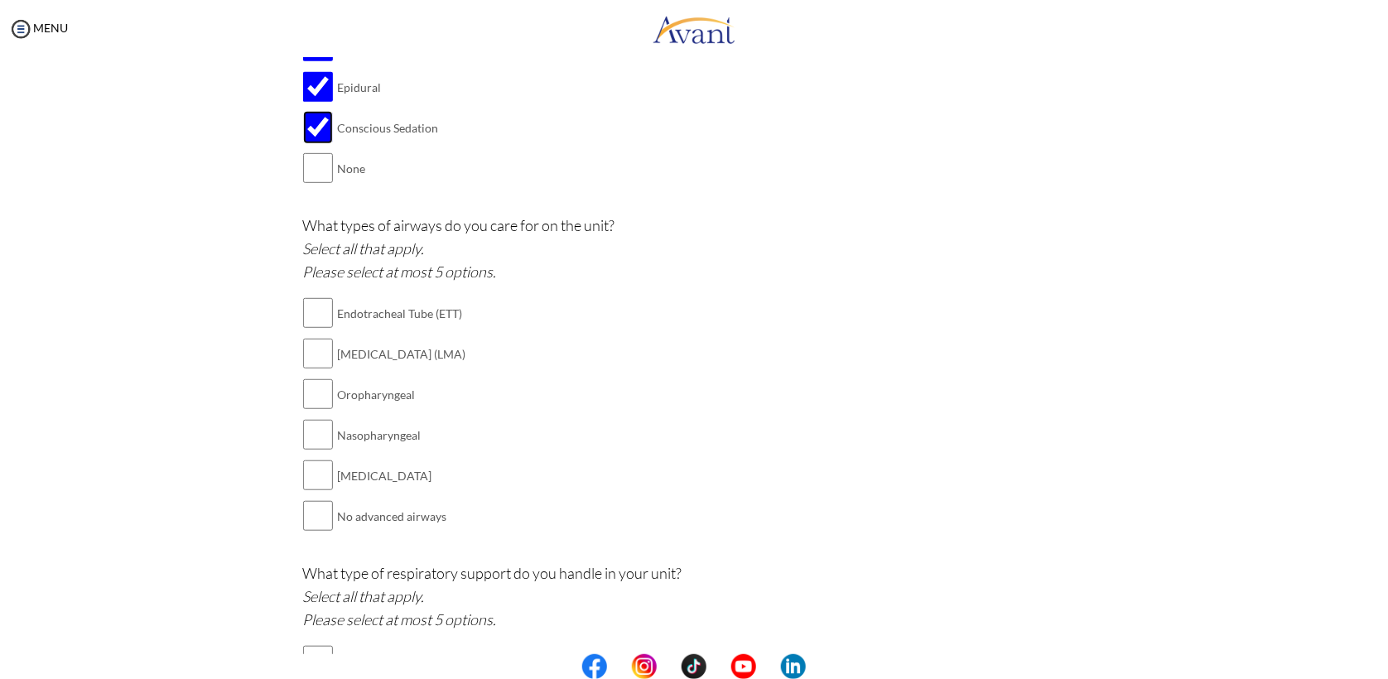
scroll to position [358, 0]
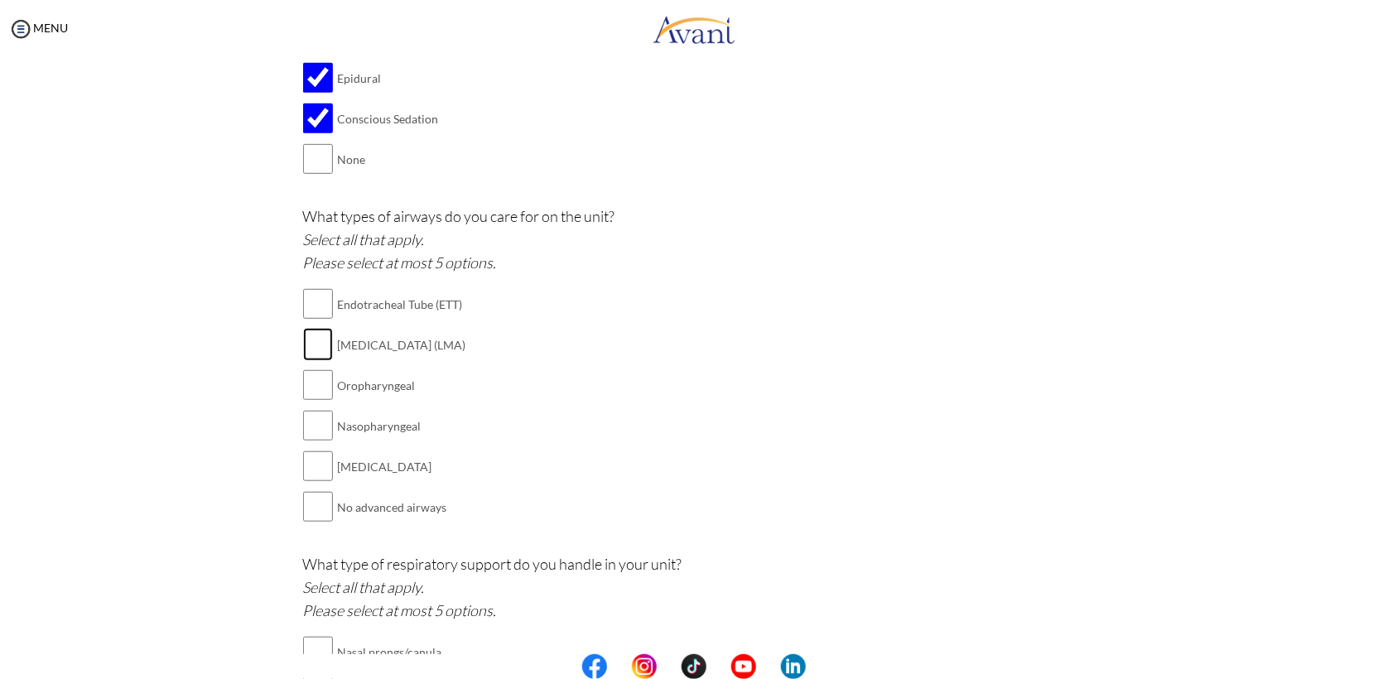
click at [320, 352] on input "checkbox" at bounding box center [318, 344] width 30 height 33
checkbox input "true"
click at [311, 381] on input "checkbox" at bounding box center [318, 385] width 30 height 33
checkbox input "true"
click at [308, 429] on input "checkbox" at bounding box center [318, 425] width 30 height 33
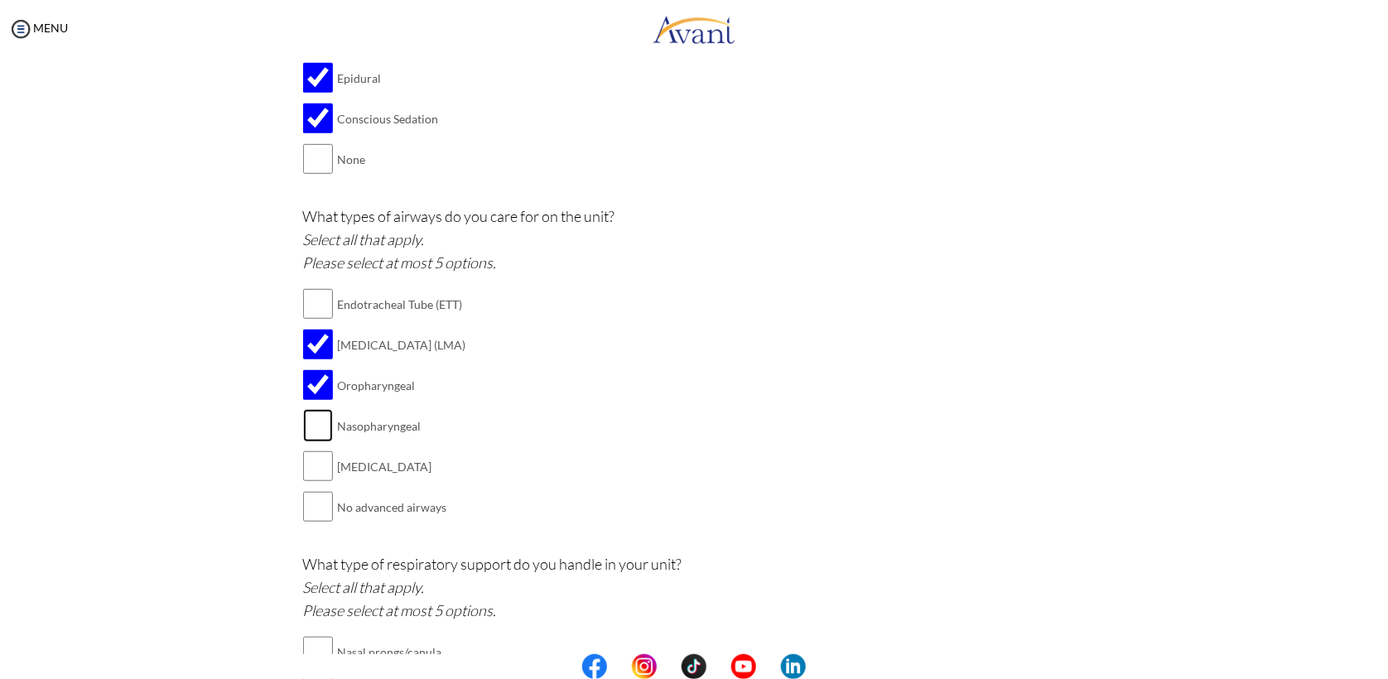
checkbox input "true"
click at [313, 463] on input "checkbox" at bounding box center [318, 466] width 30 height 33
checkbox input "true"
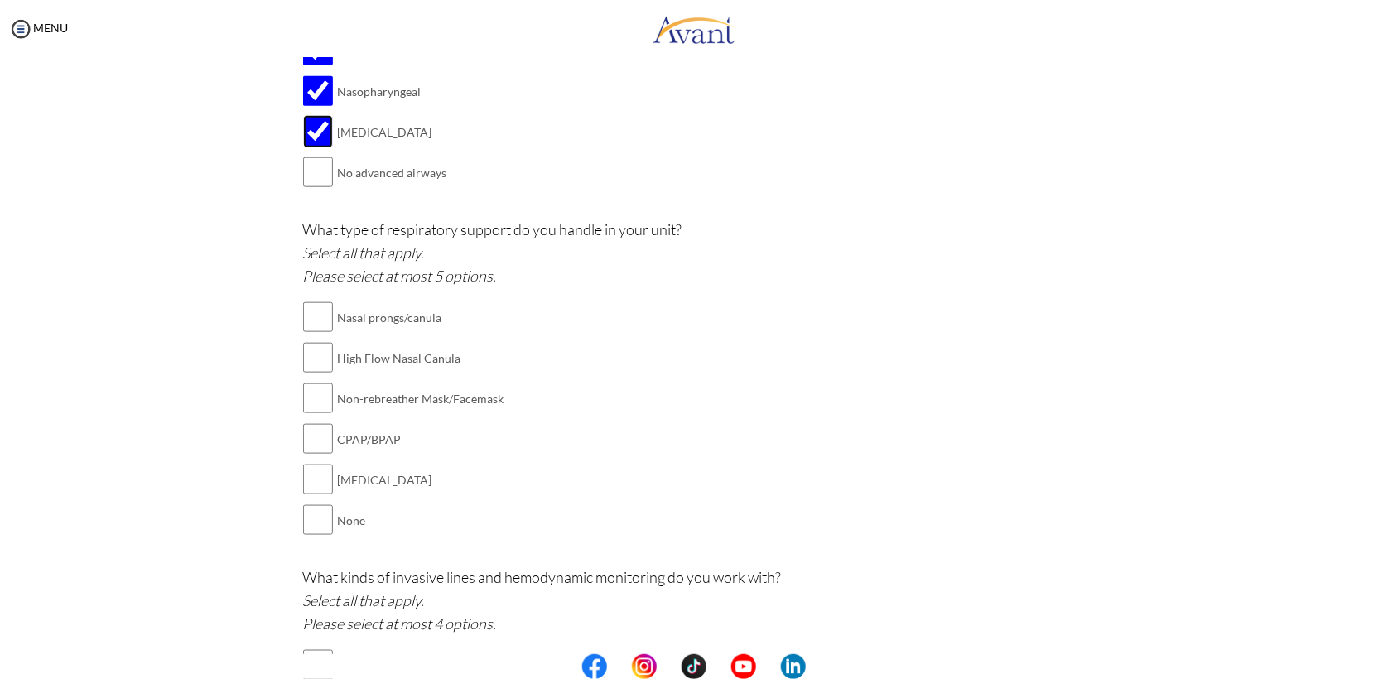
scroll to position [702, 0]
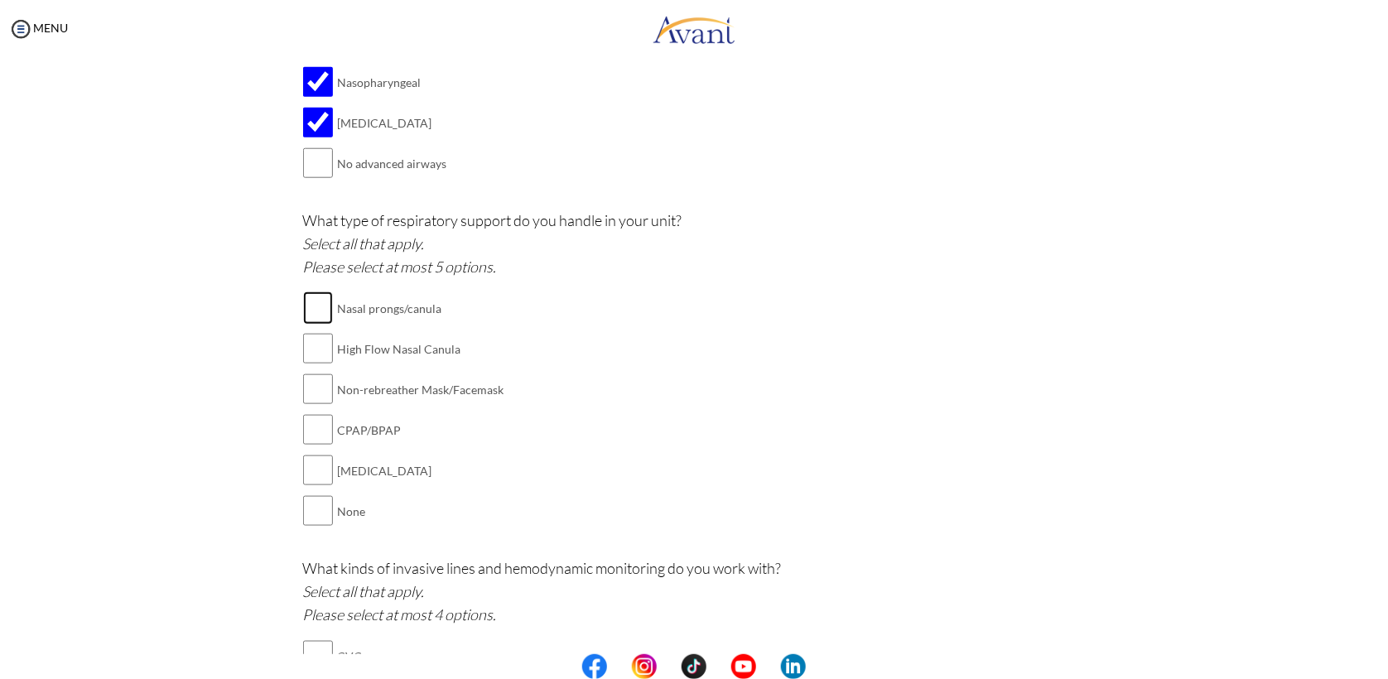
click at [313, 297] on input "checkbox" at bounding box center [318, 308] width 30 height 33
checkbox input "true"
click at [316, 365] on input "checkbox" at bounding box center [318, 348] width 30 height 33
checkbox input "true"
click at [315, 398] on input "checkbox" at bounding box center [318, 389] width 30 height 33
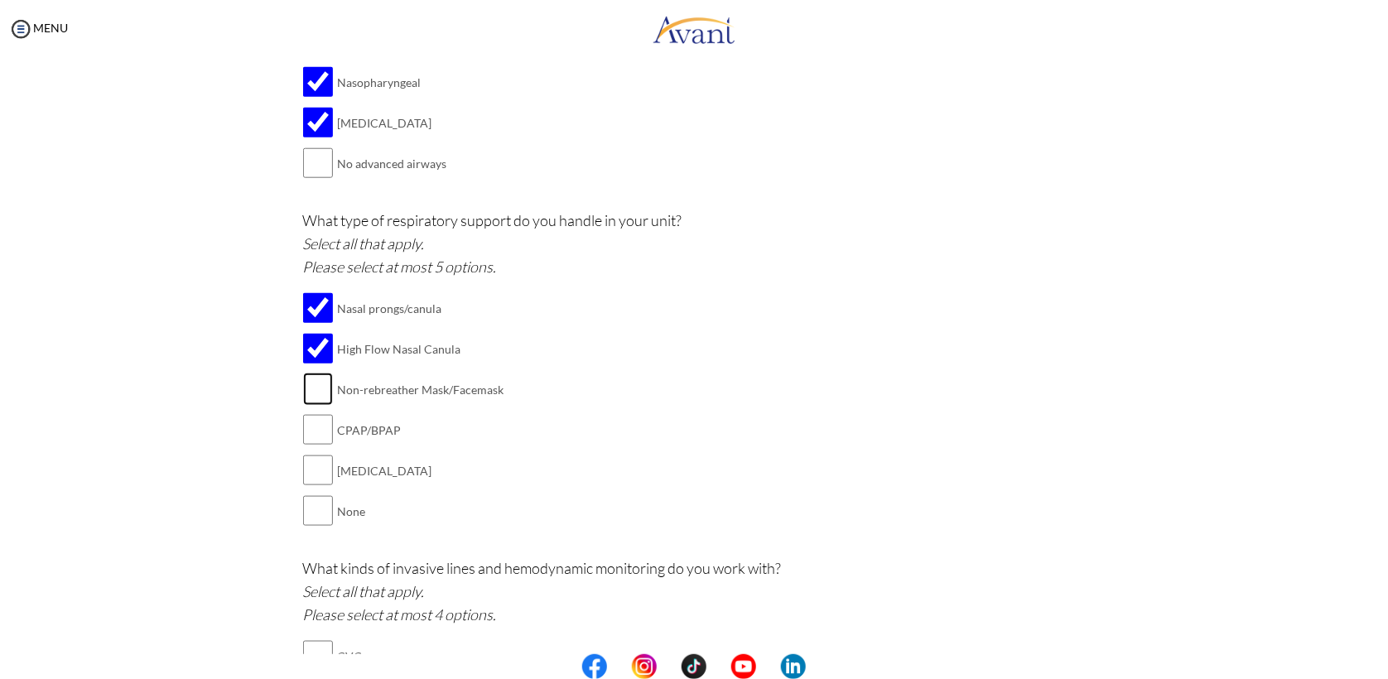
checkbox input "true"
click at [307, 446] on input "checkbox" at bounding box center [318, 429] width 30 height 33
checkbox input "true"
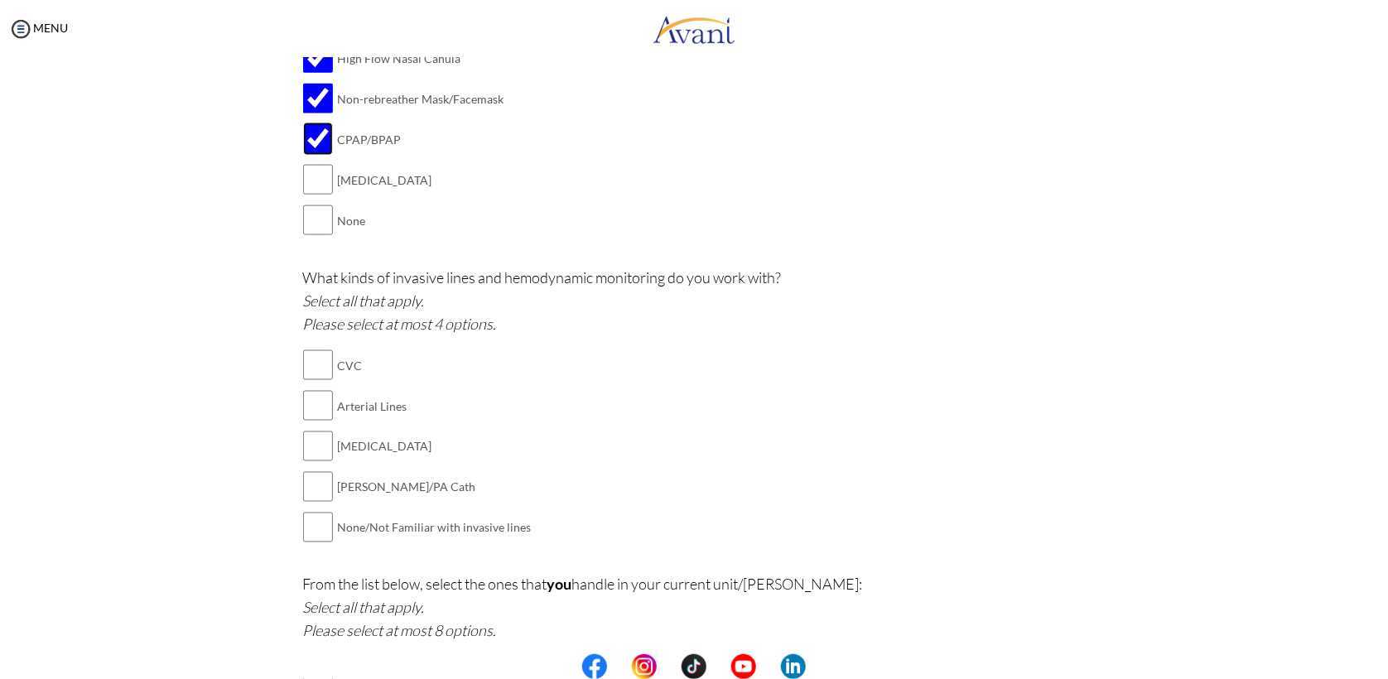
scroll to position [997, 0]
drag, startPoint x: 302, startPoint y: 369, endPoint x: 297, endPoint y: 417, distance: 47.4
click at [303, 417] on tbody "CVC Arterial Lines CVP monitoring Swan-Ganz/PA Cath None/Not Familiar with inva…" at bounding box center [417, 442] width 229 height 203
click at [311, 370] on input "checkbox" at bounding box center [318, 361] width 30 height 33
checkbox input "true"
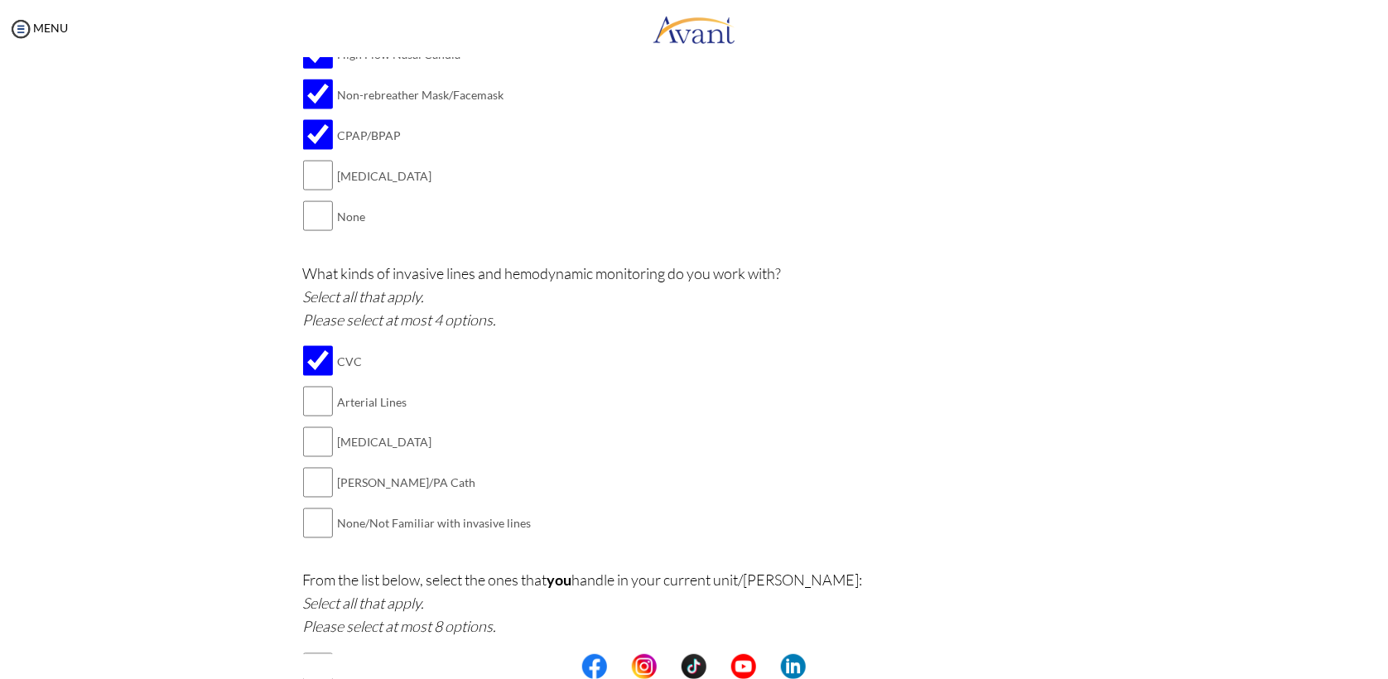
click at [315, 422] on td at bounding box center [318, 402] width 30 height 41
click at [304, 398] on input "checkbox" at bounding box center [318, 401] width 30 height 33
checkbox input "true"
click at [303, 437] on input "checkbox" at bounding box center [318, 442] width 30 height 33
checkbox input "true"
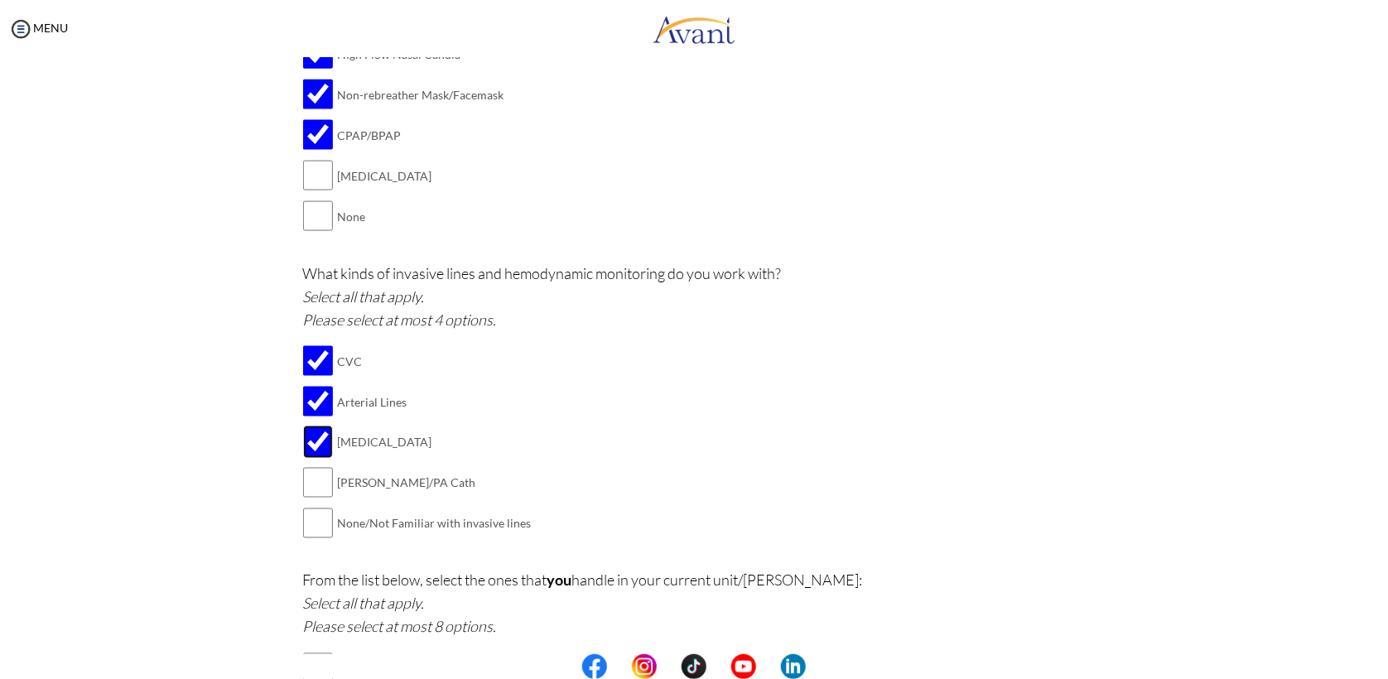
scroll to position [1412, 0]
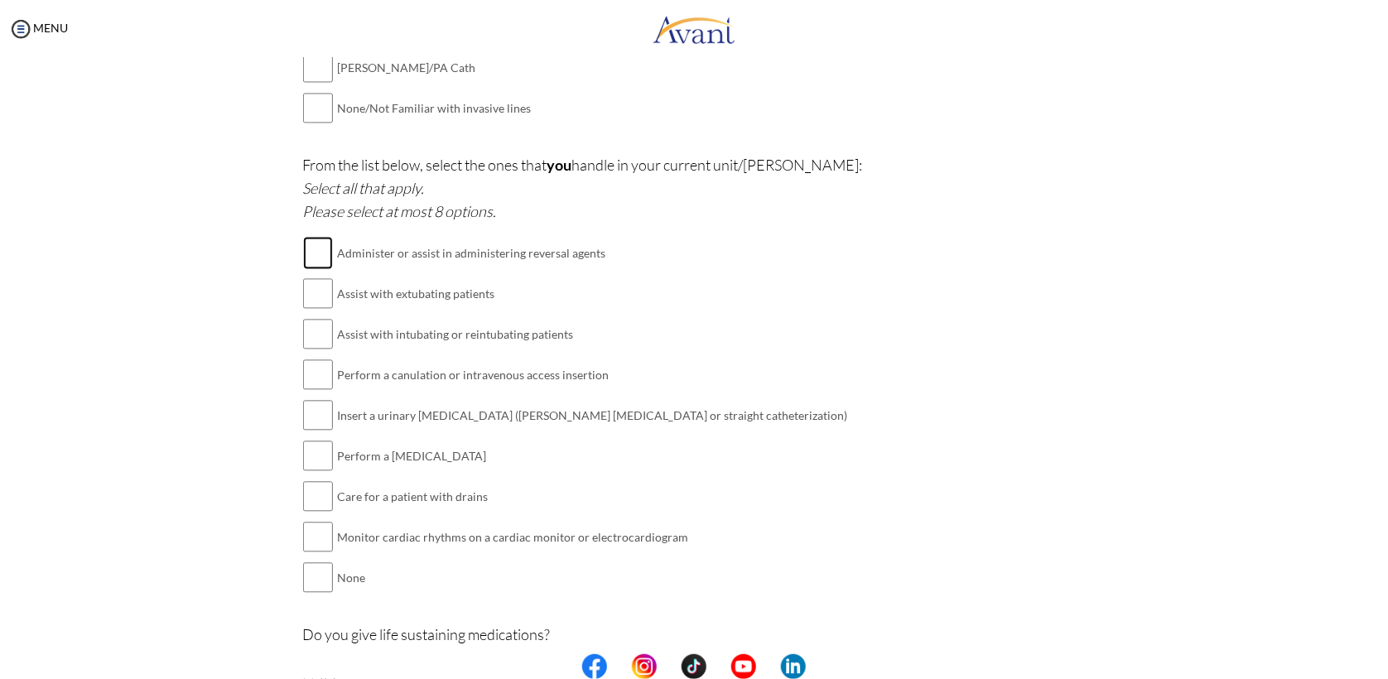
click at [311, 269] on input "checkbox" at bounding box center [318, 253] width 30 height 33
checkbox input "true"
click at [308, 297] on input "checkbox" at bounding box center [318, 294] width 30 height 33
checkbox input "true"
click at [311, 332] on input "checkbox" at bounding box center [318, 334] width 30 height 33
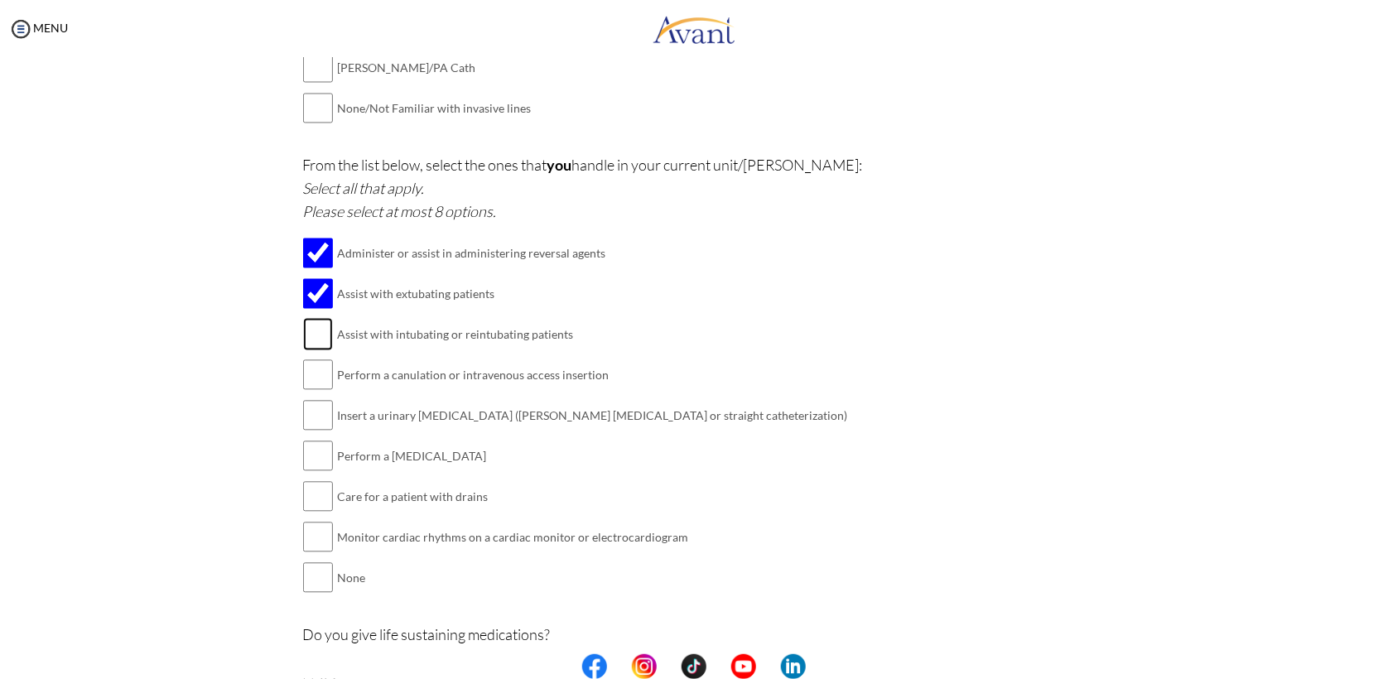
checkbox input "true"
click at [321, 379] on input "checkbox" at bounding box center [318, 375] width 30 height 33
checkbox input "true"
click at [309, 425] on input "checkbox" at bounding box center [318, 415] width 30 height 33
checkbox input "true"
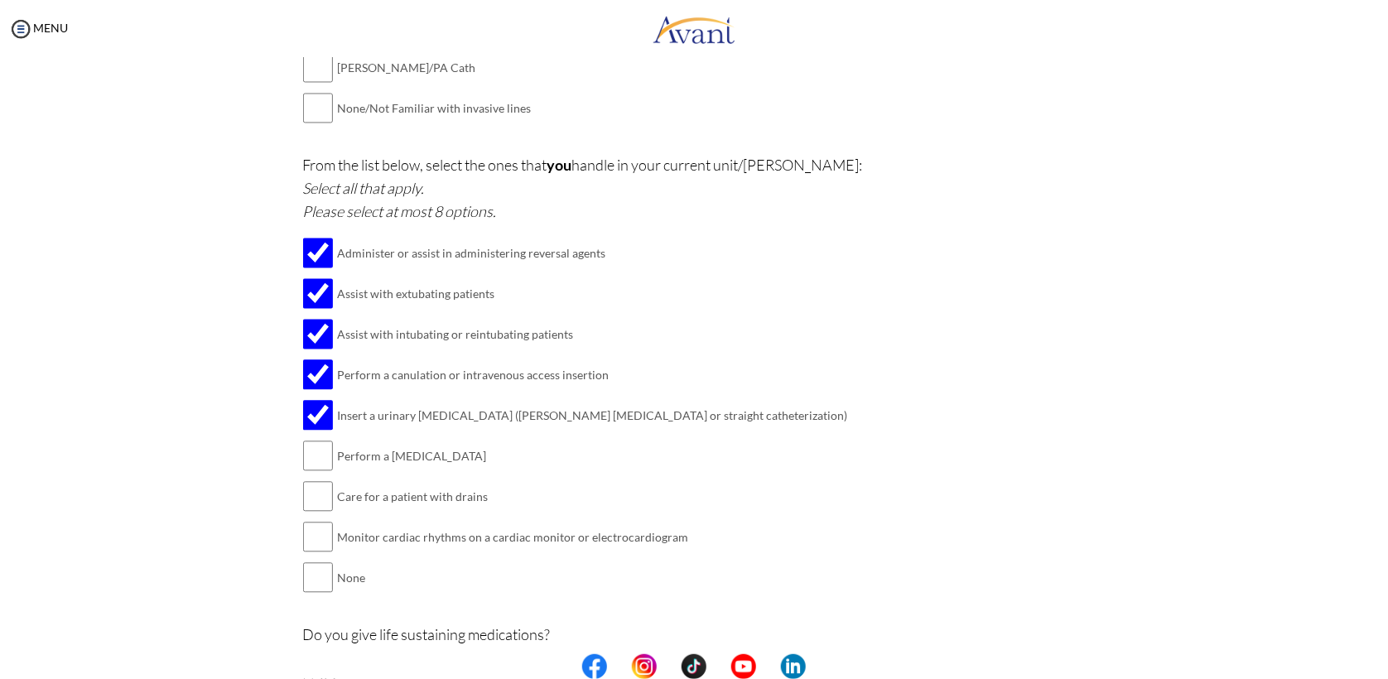
click at [303, 477] on td at bounding box center [318, 457] width 30 height 41
click at [323, 451] on input "checkbox" at bounding box center [318, 456] width 30 height 33
checkbox input "true"
click at [307, 495] on input "checkbox" at bounding box center [318, 496] width 30 height 33
checkbox input "true"
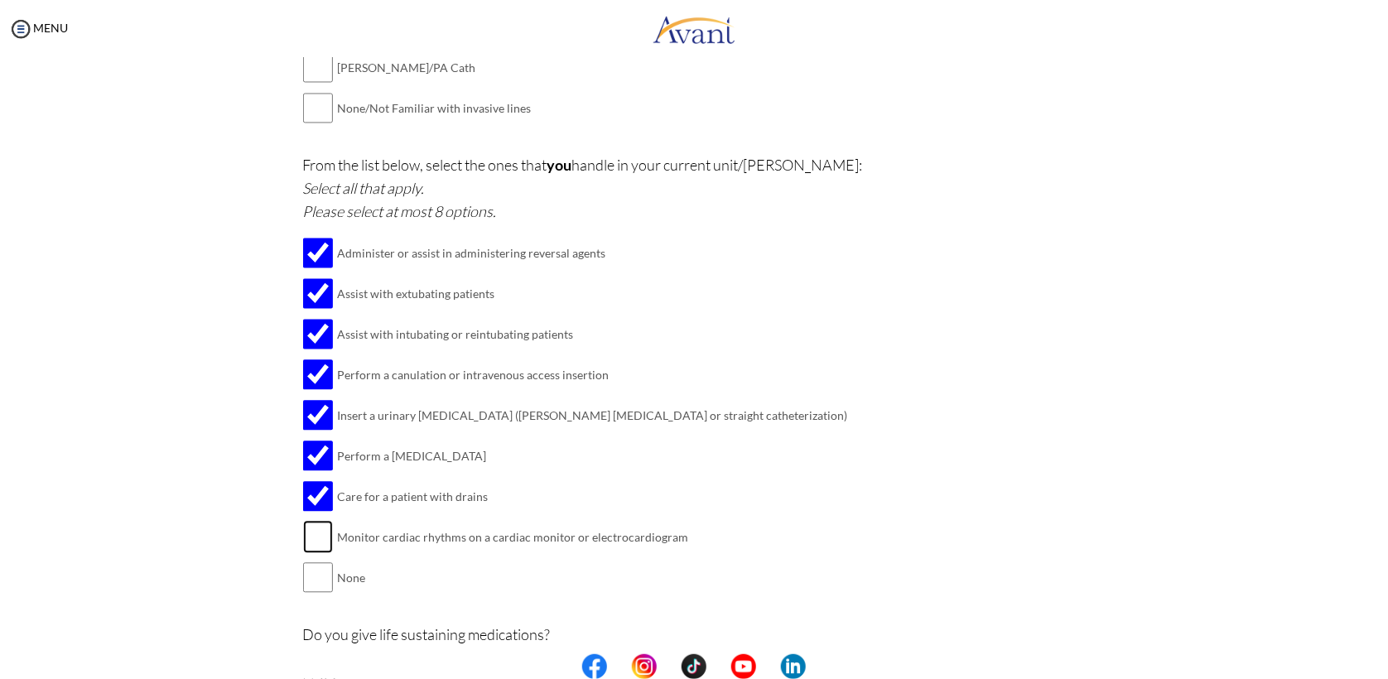
click at [303, 552] on input "checkbox" at bounding box center [318, 537] width 30 height 33
checkbox input "true"
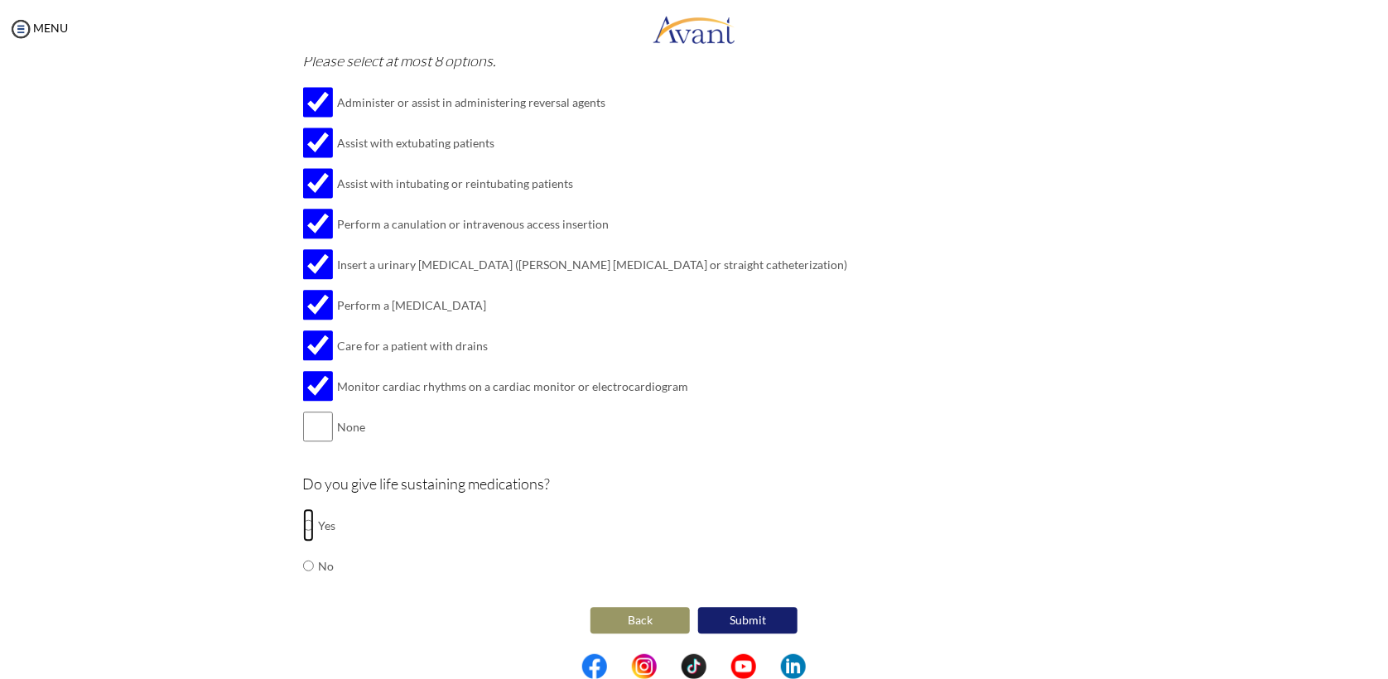
click at [303, 531] on input "radio" at bounding box center [308, 525] width 11 height 33
radio input "true"
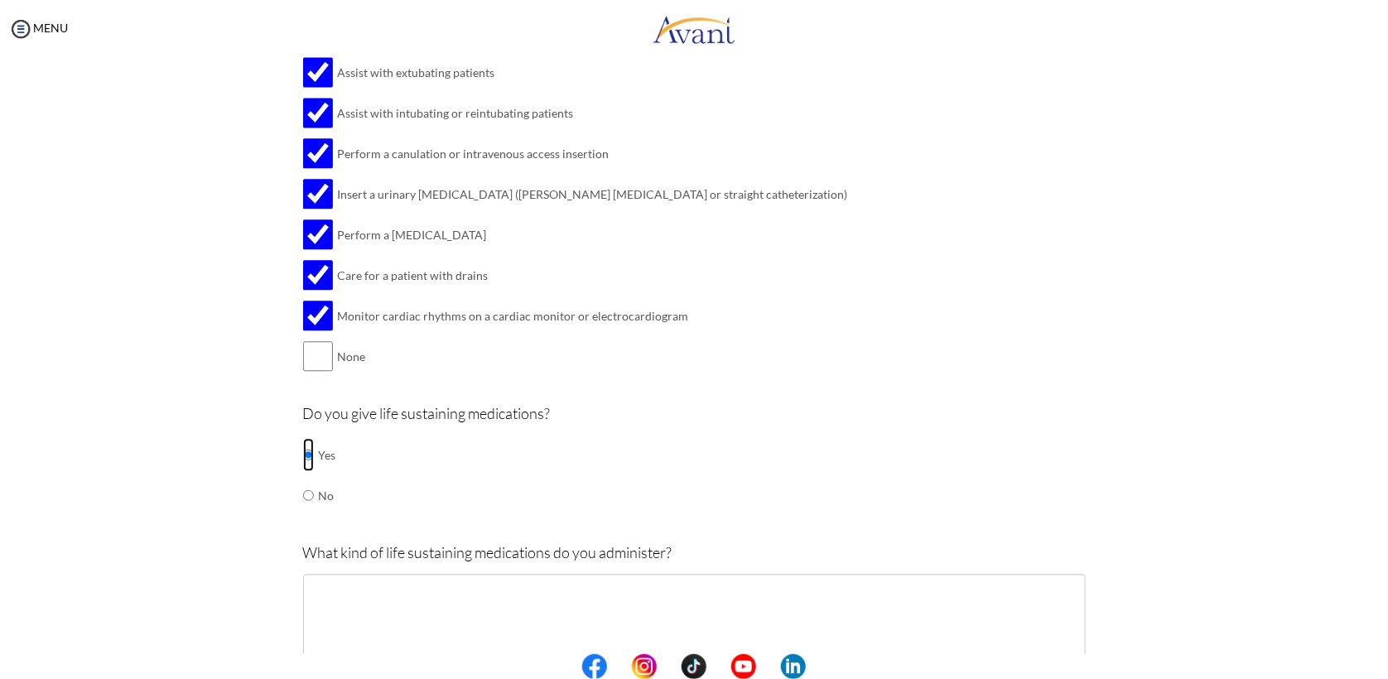
scroll to position [1634, 0]
click at [319, 490] on td "No" at bounding box center [327, 495] width 17 height 41
click at [303, 497] on input "radio" at bounding box center [308, 494] width 11 height 33
radio input "true"
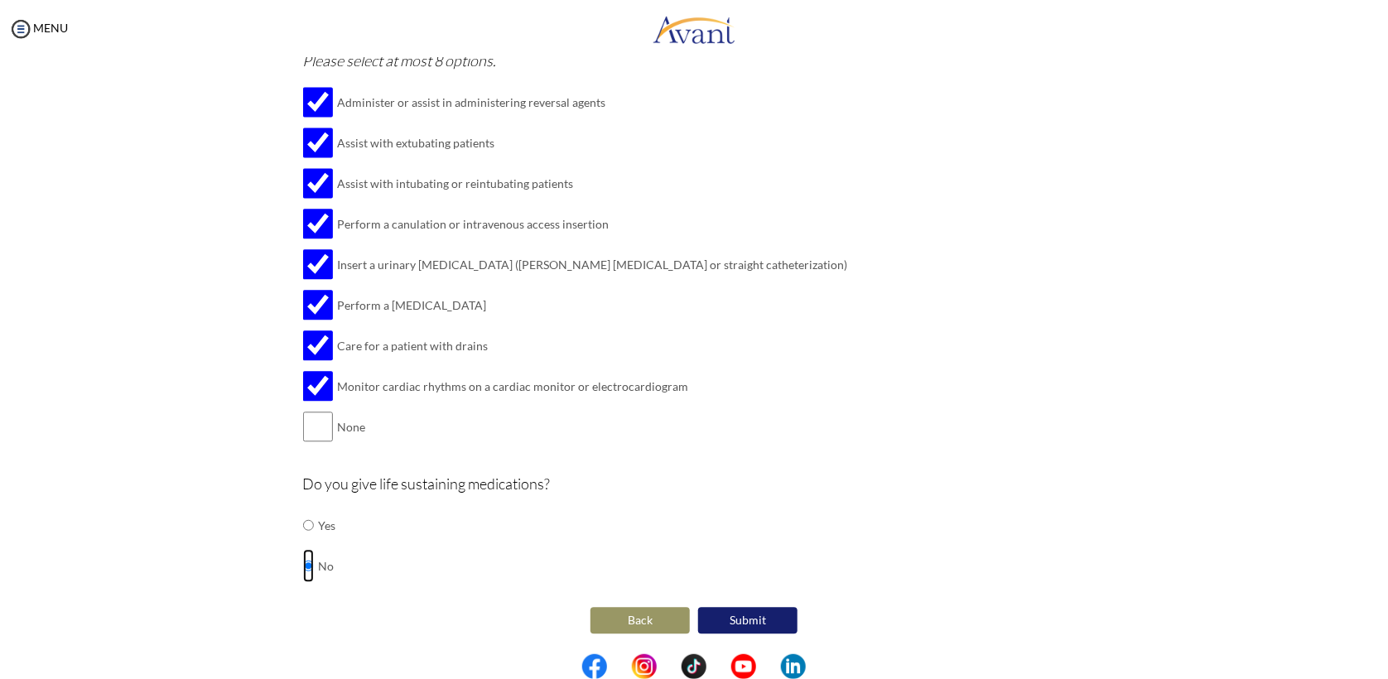
scroll to position [1567, 0]
click at [738, 617] on button "Submit" at bounding box center [747, 620] width 99 height 27
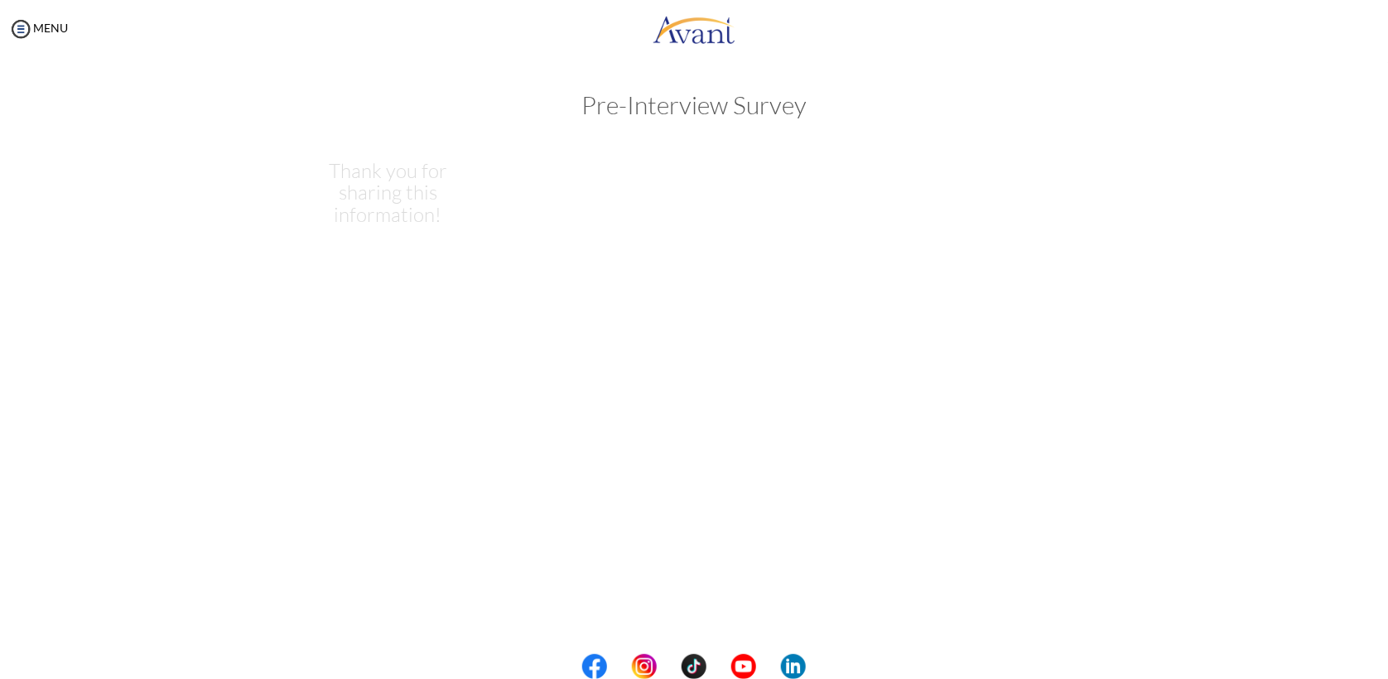
scroll to position [0, 0]
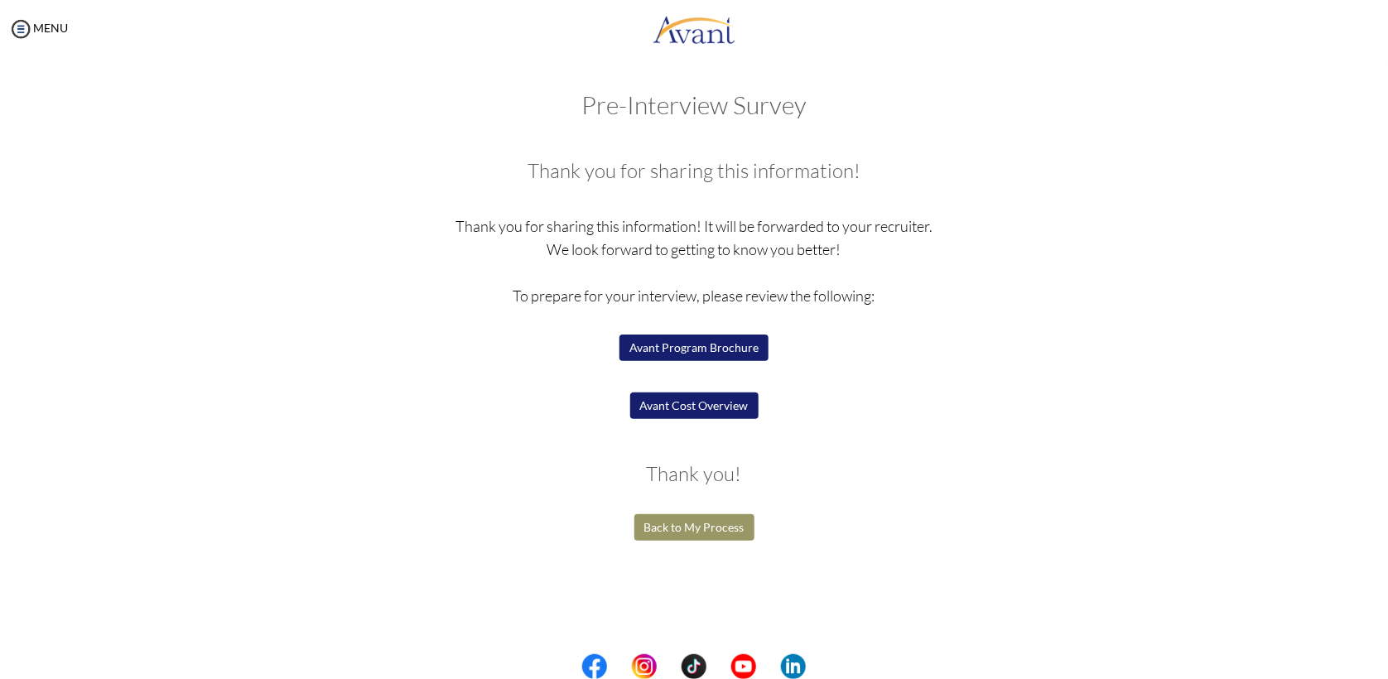
click at [732, 410] on button "Avant Cost Overview" at bounding box center [694, 406] width 128 height 27
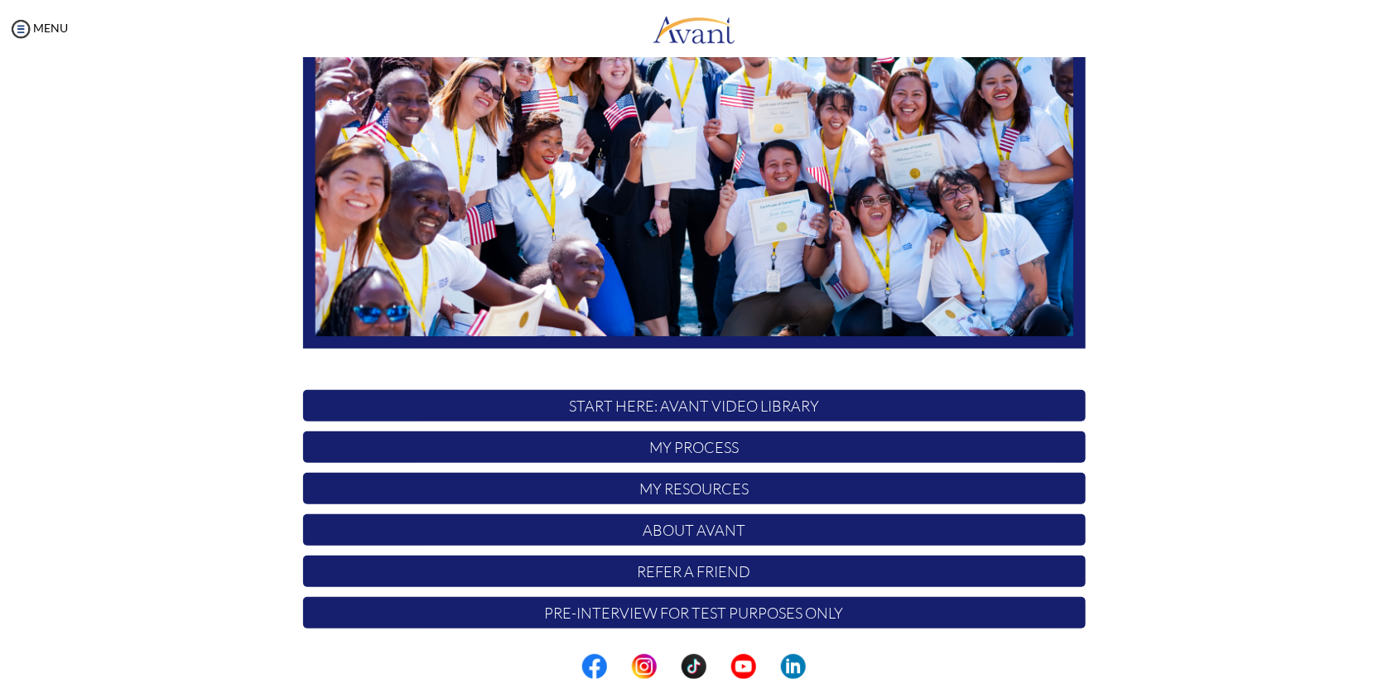
scroll to position [239, 0]
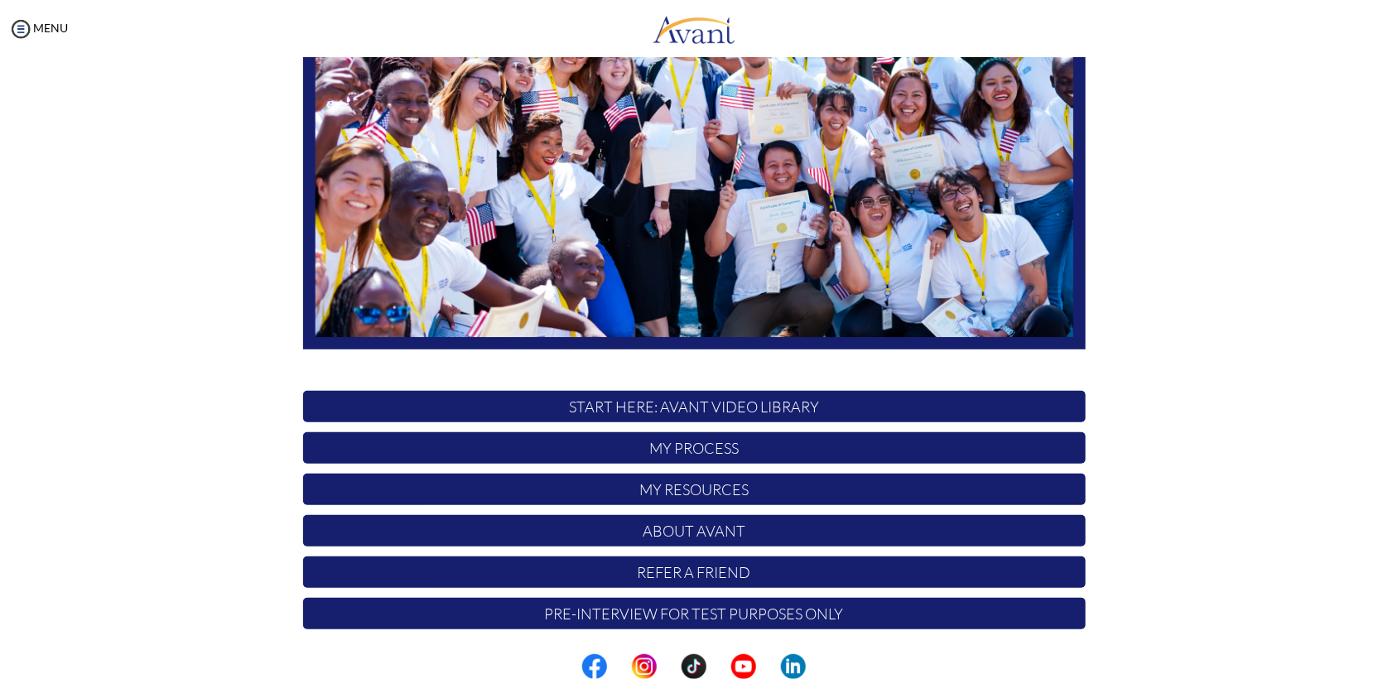
click at [582, 439] on p "My Process" at bounding box center [694, 447] width 783 height 31
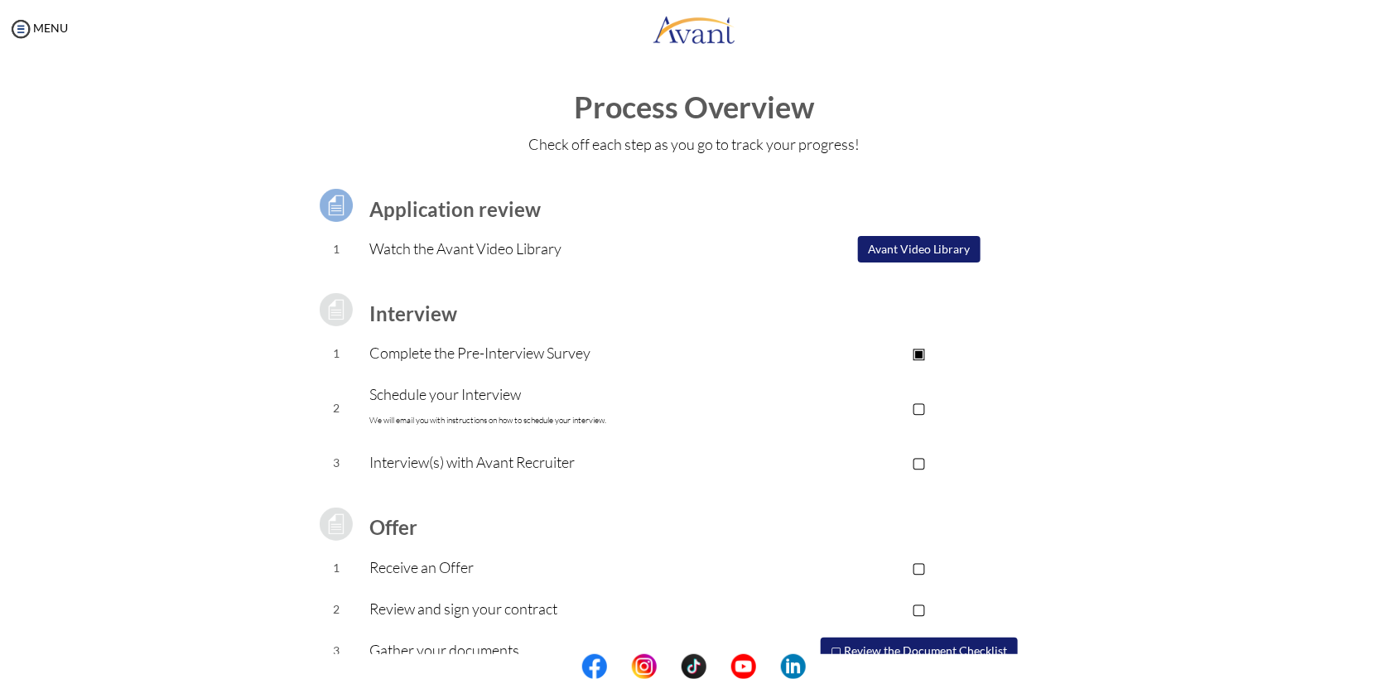
click at [514, 398] on p "Schedule your Interview We will email you with instructions on how to schedule …" at bounding box center [561, 408] width 384 height 50
